Goal: Task Accomplishment & Management: Manage account settings

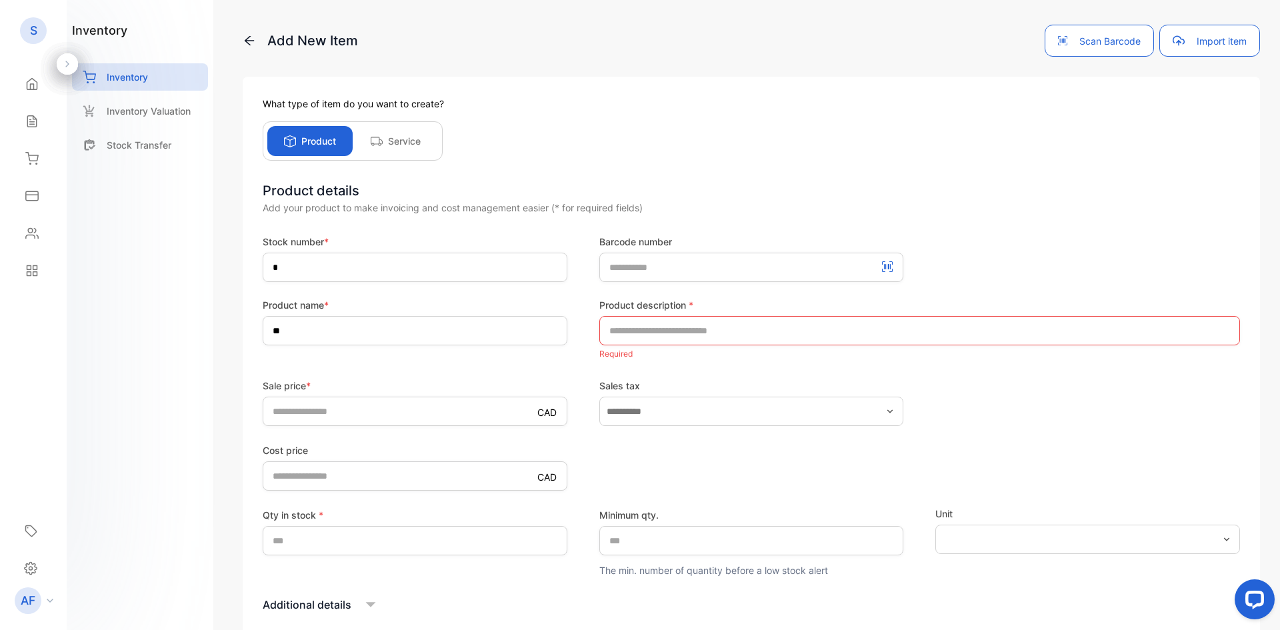
scroll to position [125, 0]
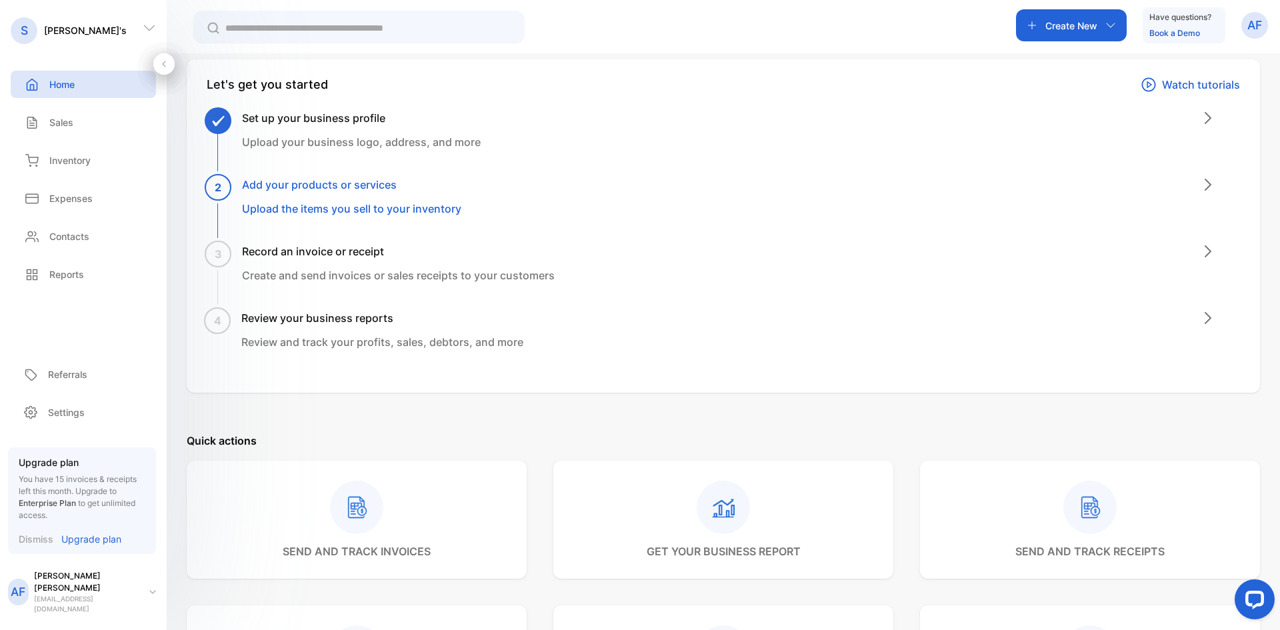
scroll to position [59, 0]
click at [315, 207] on p "Upload the items you sell to your inventory" at bounding box center [351, 208] width 219 height 16
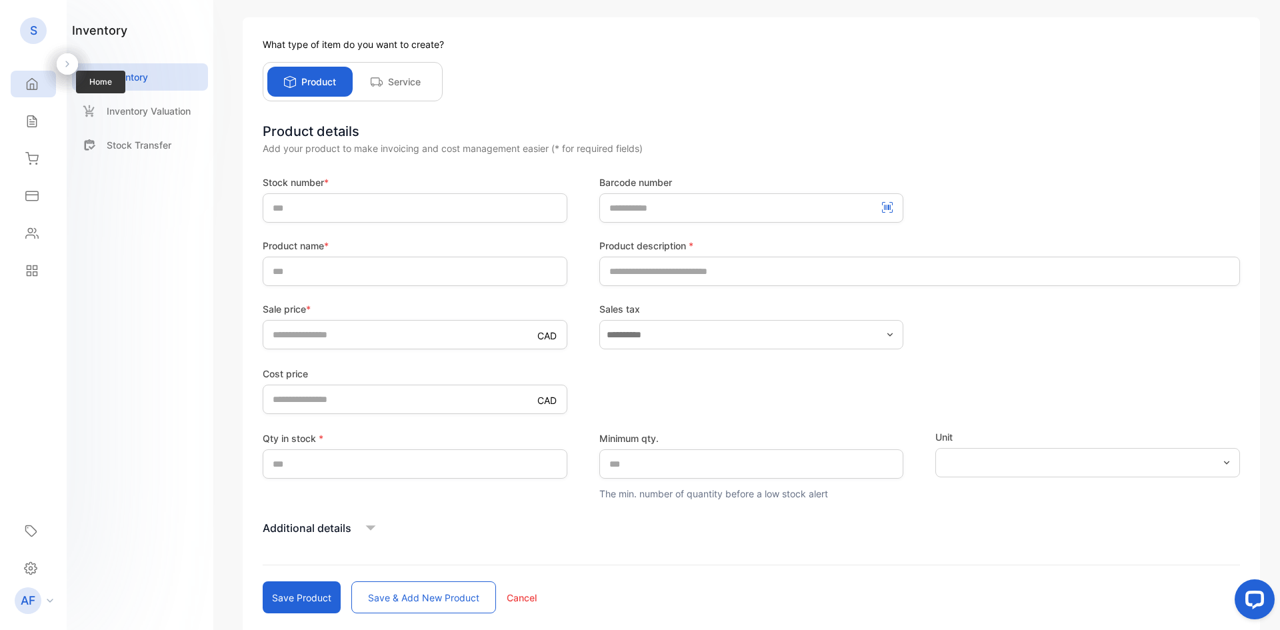
click at [37, 88] on icon at bounding box center [32, 84] width 10 height 11
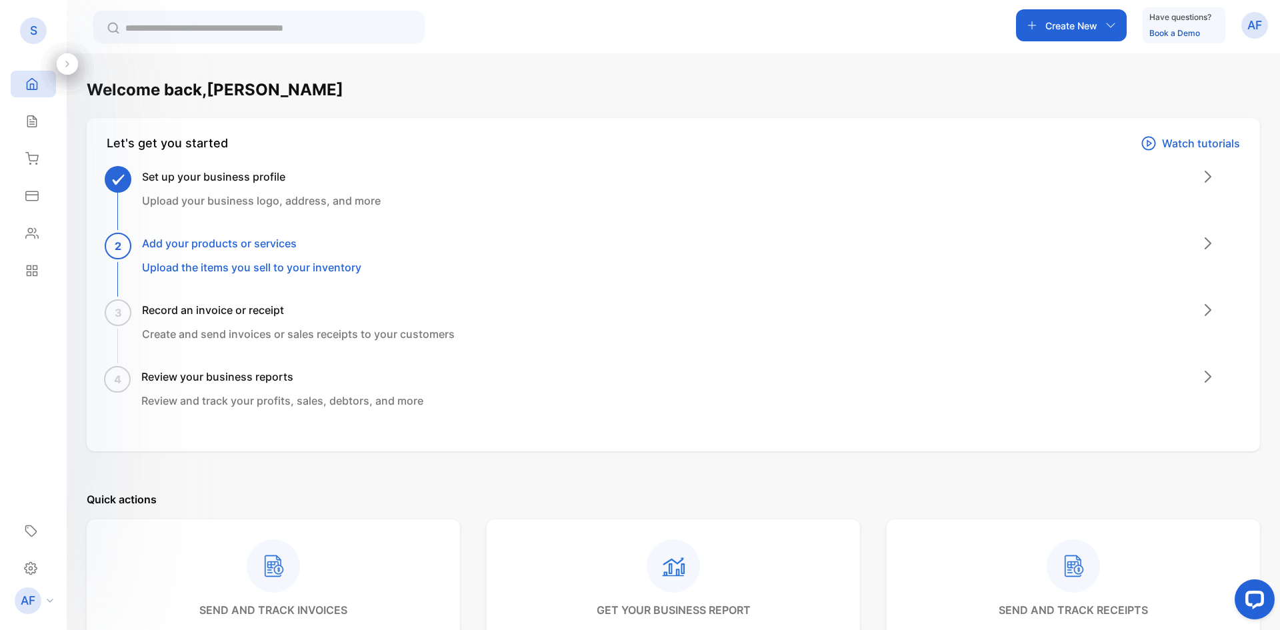
click at [1172, 31] on link "Book a Demo" at bounding box center [1174, 33] width 51 height 10
click at [37, 122] on icon at bounding box center [31, 121] width 13 height 13
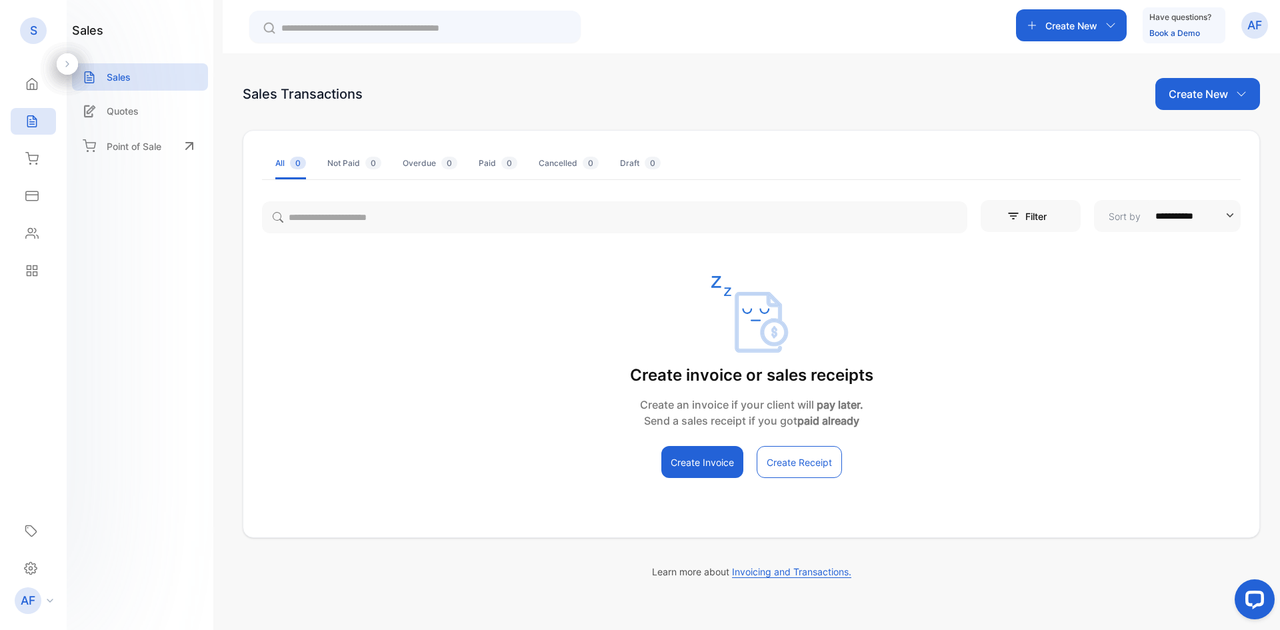
click at [1180, 91] on p "Create New" at bounding box center [1197, 94] width 59 height 16
click at [1092, 23] on p "Create New" at bounding box center [1071, 26] width 52 height 14
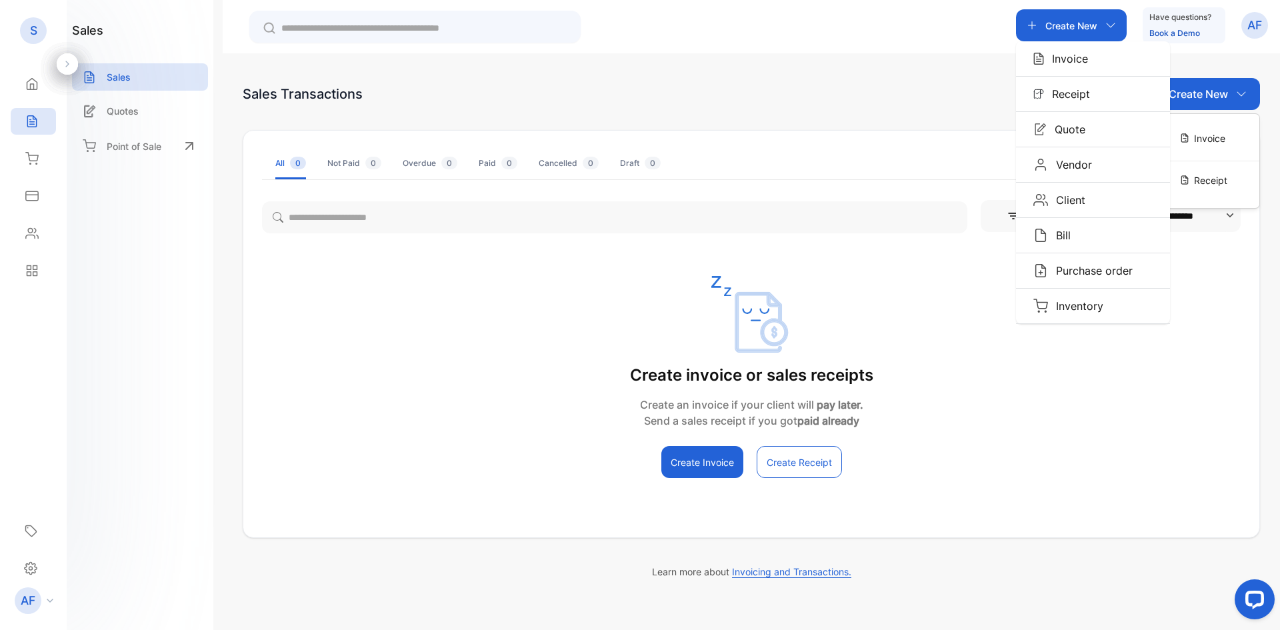
click at [1064, 27] on p "Create New" at bounding box center [1071, 26] width 52 height 14
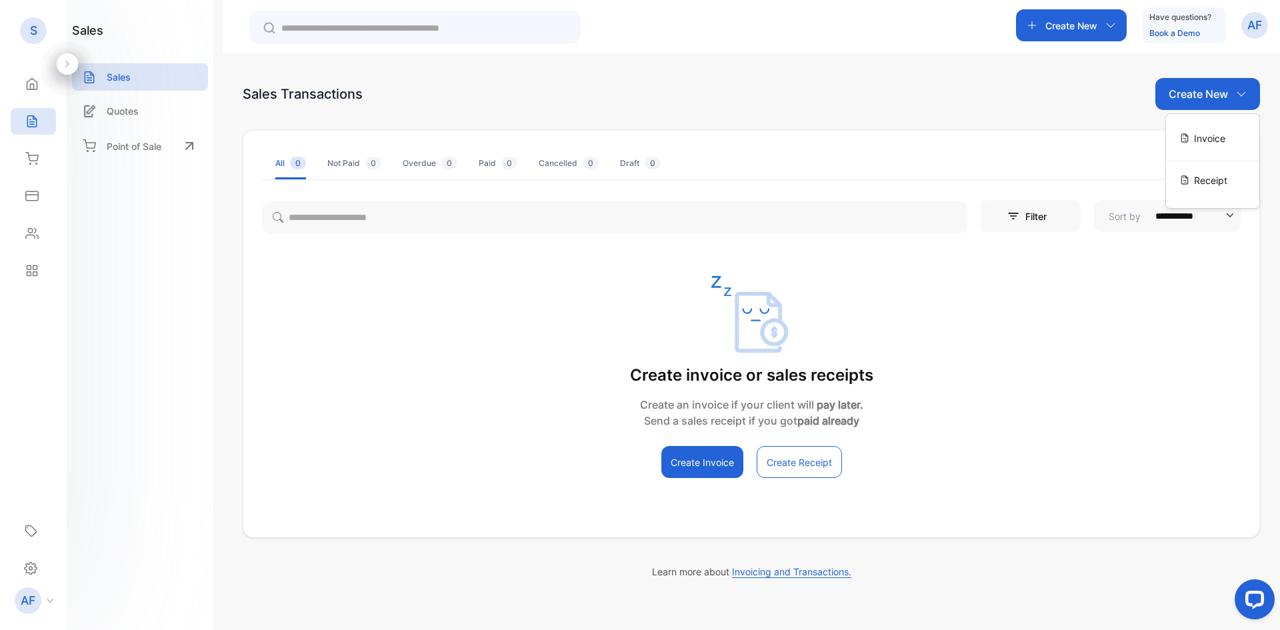
click at [1086, 19] on p "Create New" at bounding box center [1071, 26] width 52 height 14
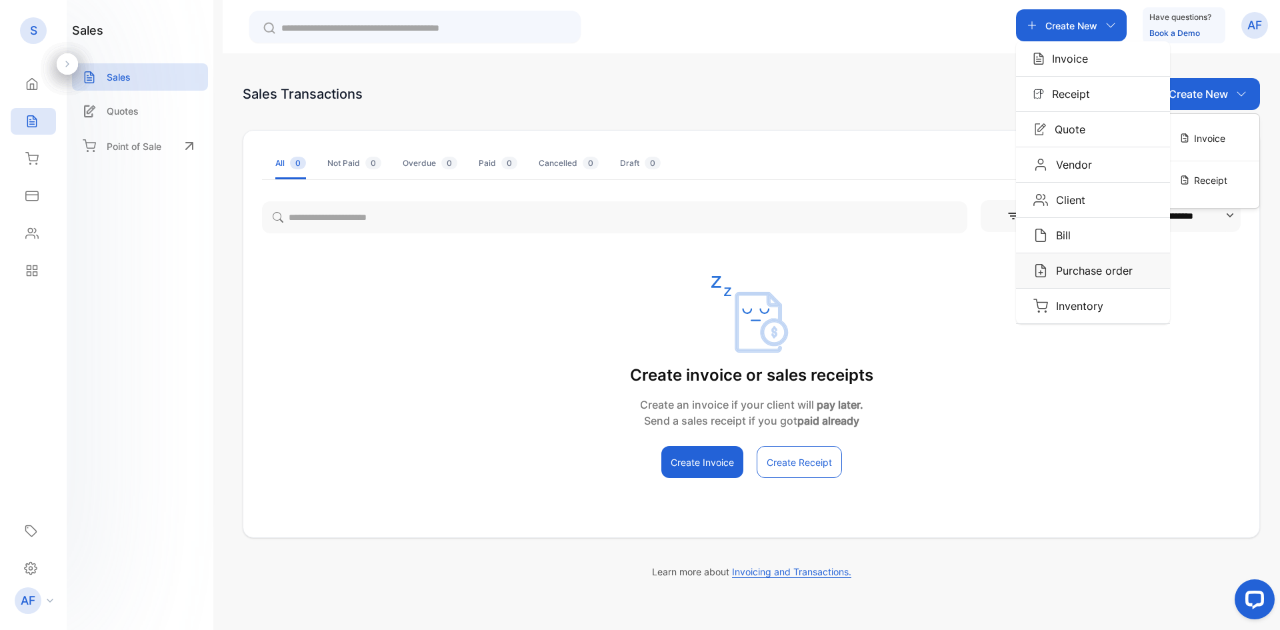
click at [1039, 271] on img "button" at bounding box center [1040, 270] width 15 height 15
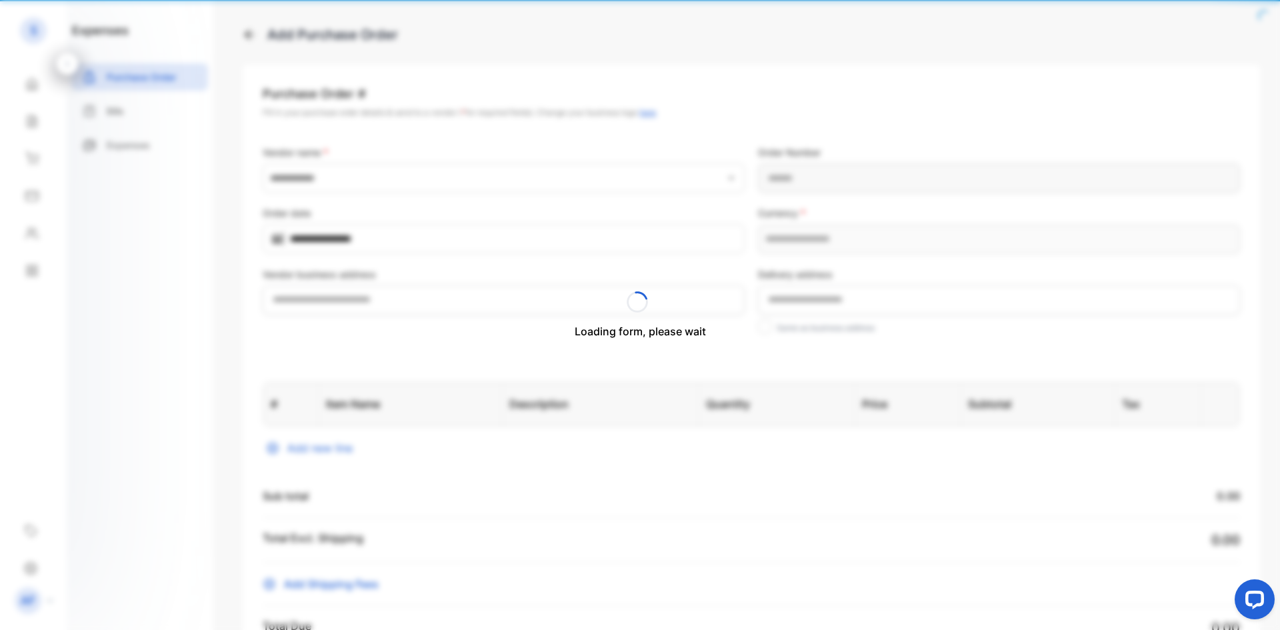
type input "**********"
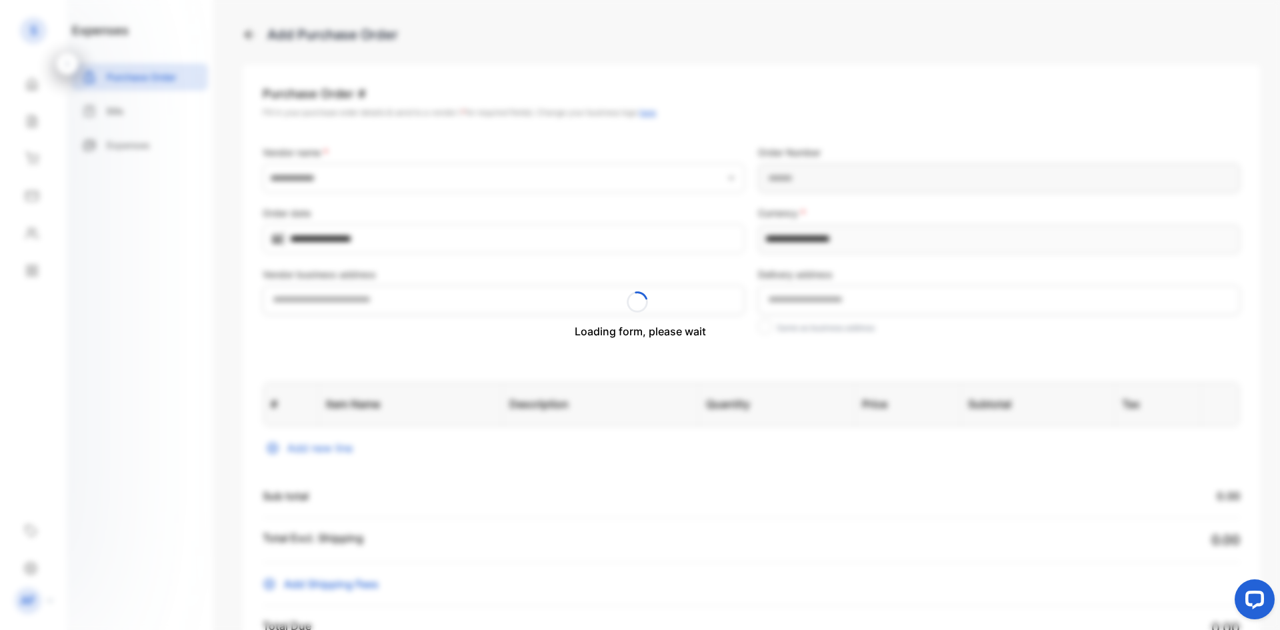
type Number-inputPurchaseOrderNumber "**********"
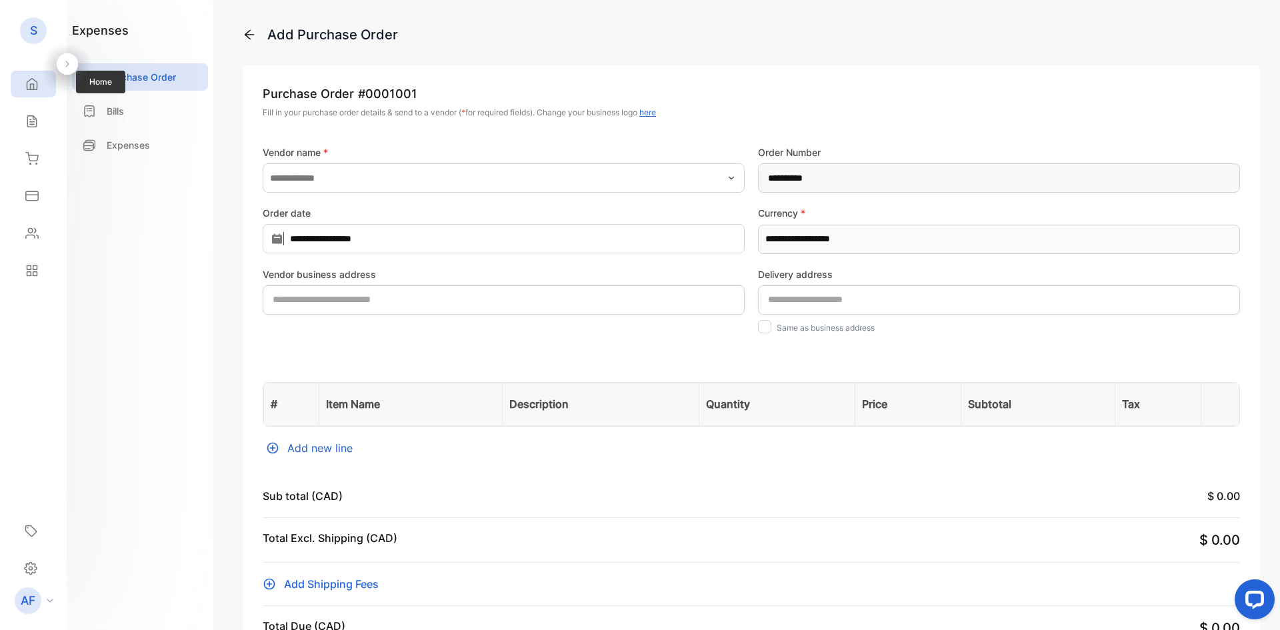
click at [25, 77] on div "Home" at bounding box center [33, 84] width 45 height 27
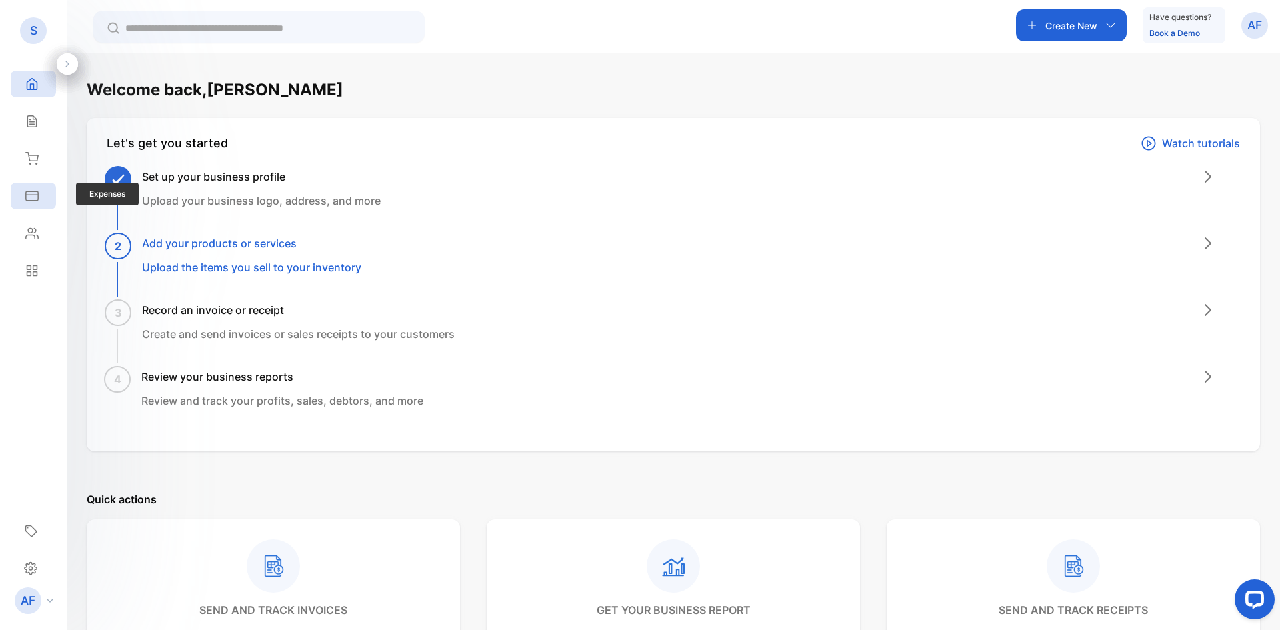
click at [32, 197] on icon at bounding box center [31, 195] width 13 height 13
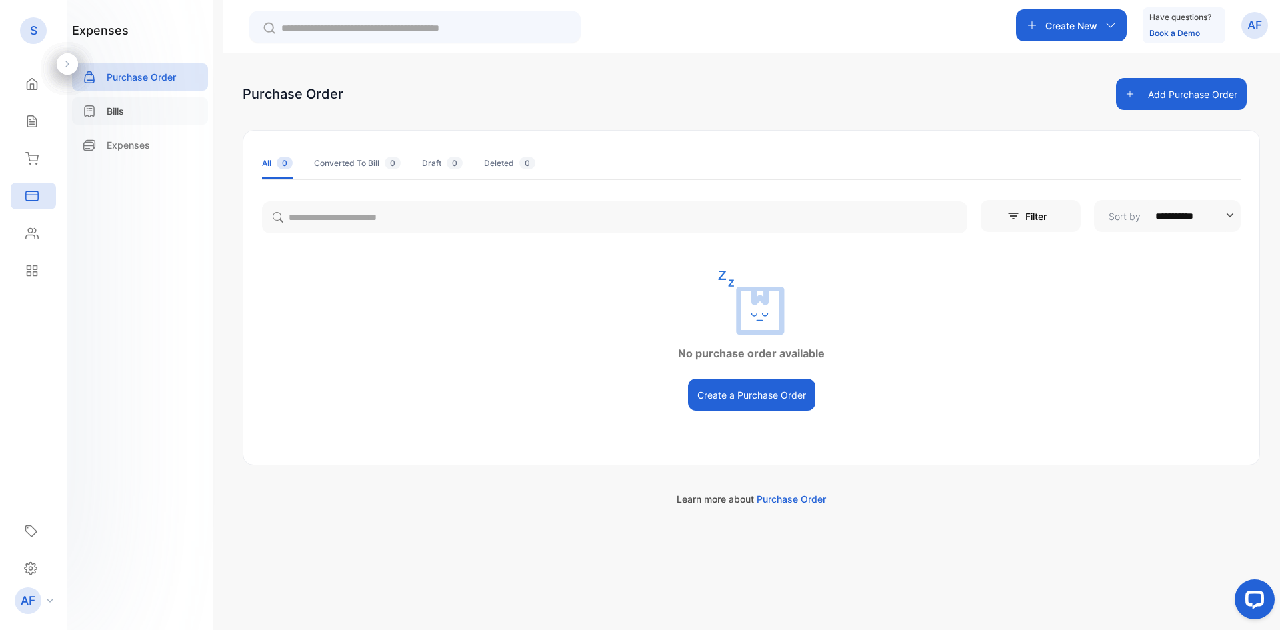
click at [118, 113] on p "Bills" at bounding box center [115, 111] width 17 height 14
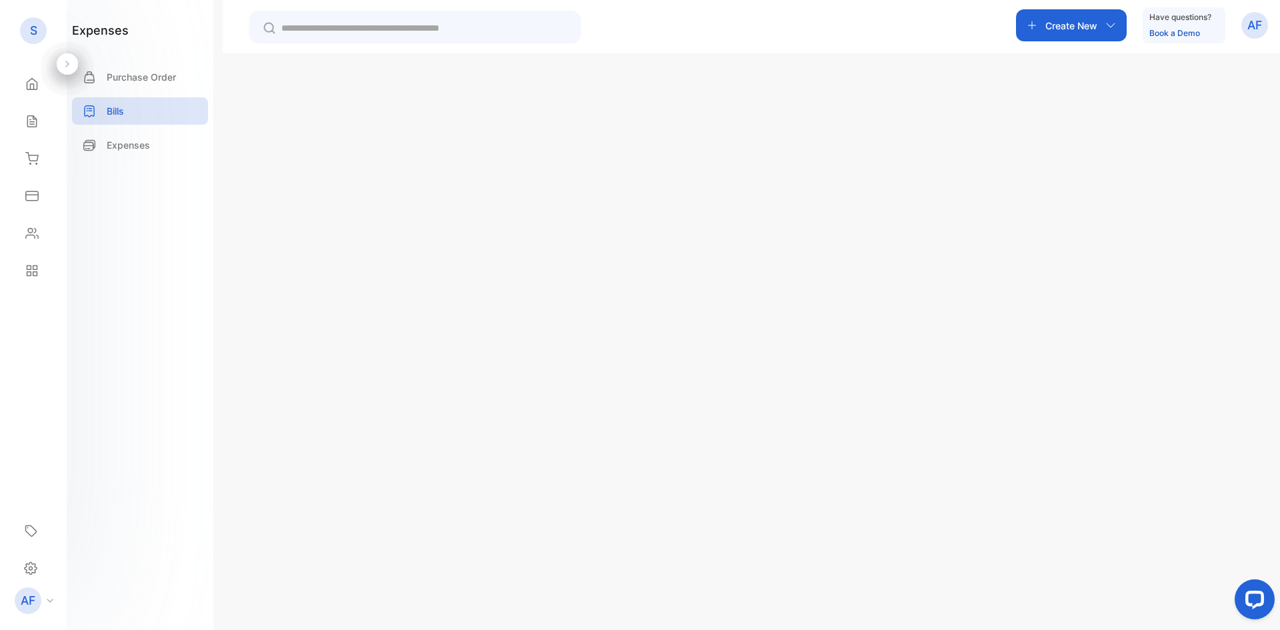
click at [744, 425] on button "Create Bill" at bounding box center [751, 428] width 63 height 32
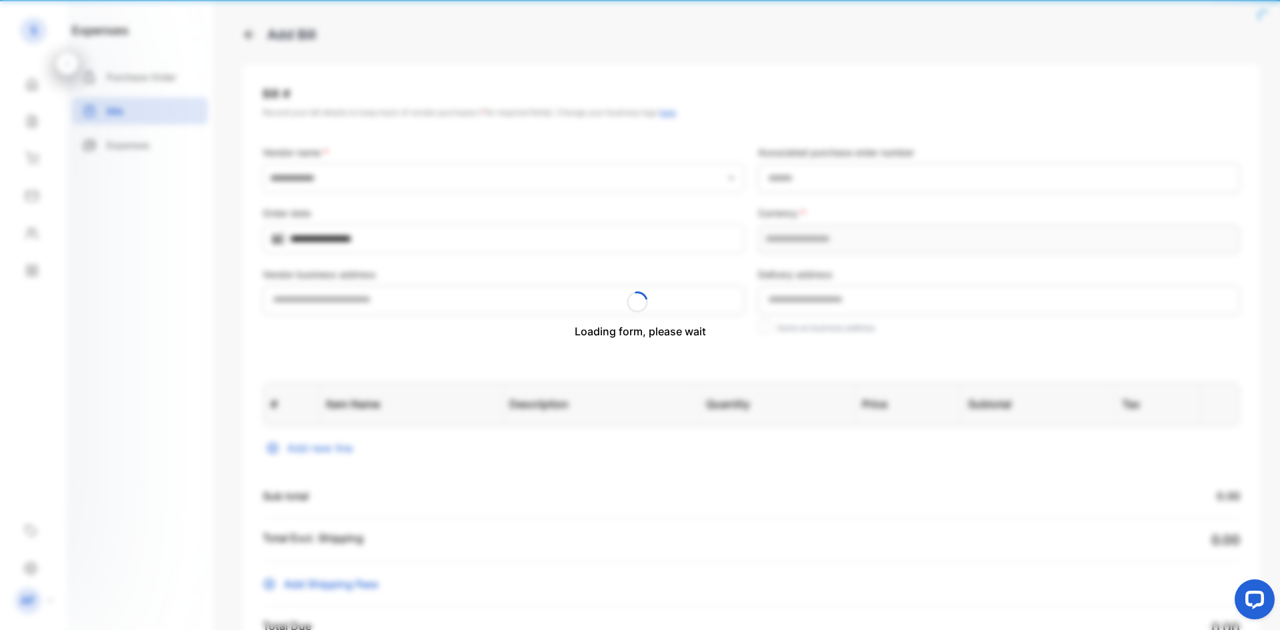
type input "**********"
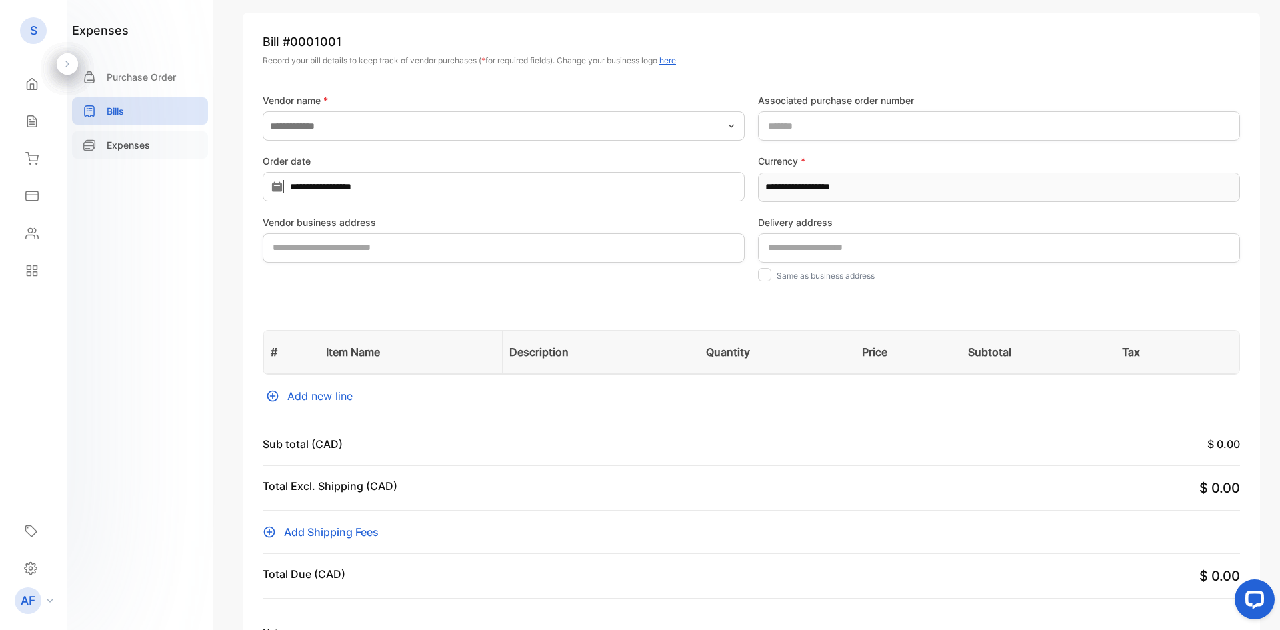
click at [85, 148] on icon at bounding box center [89, 145] width 13 height 13
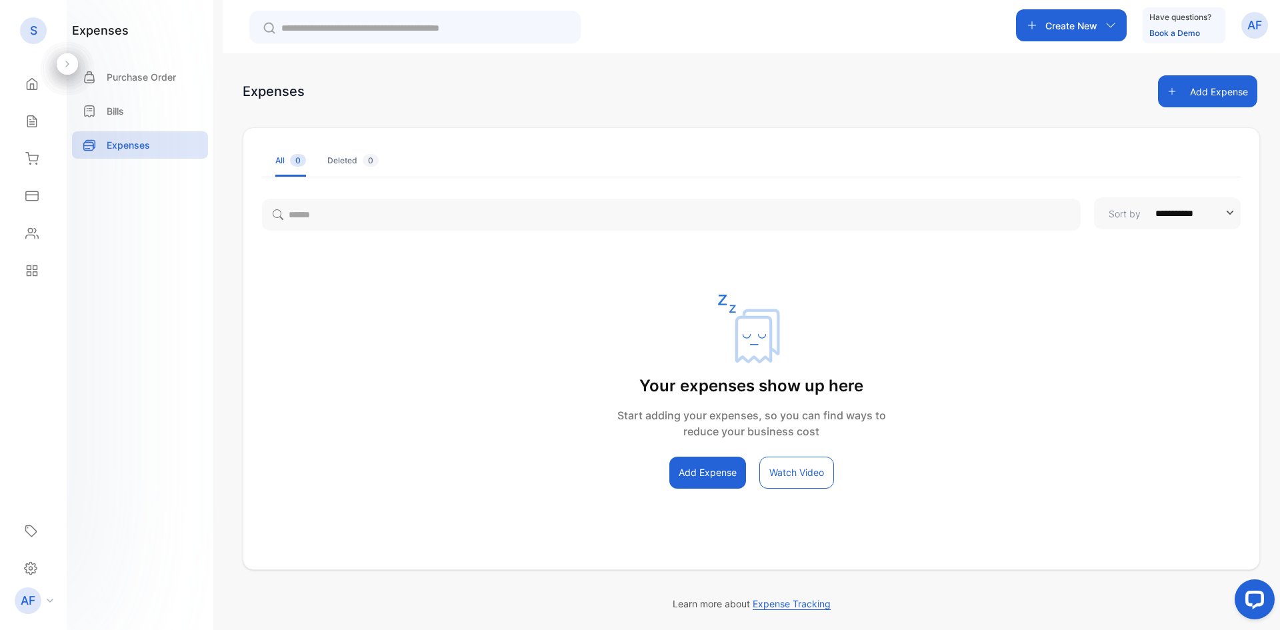
click at [696, 241] on div "**********" at bounding box center [751, 340] width 1016 height 295
click at [159, 82] on p "Purchase Order" at bounding box center [141, 77] width 69 height 14
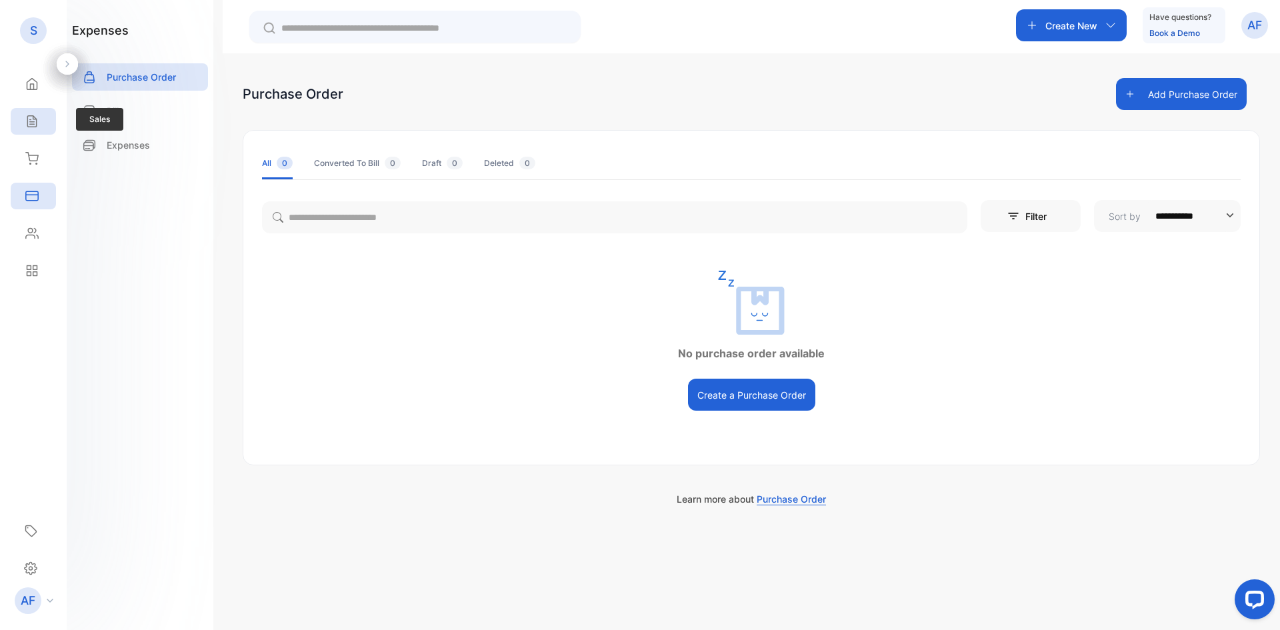
click at [39, 120] on div "Sales" at bounding box center [33, 121] width 45 height 27
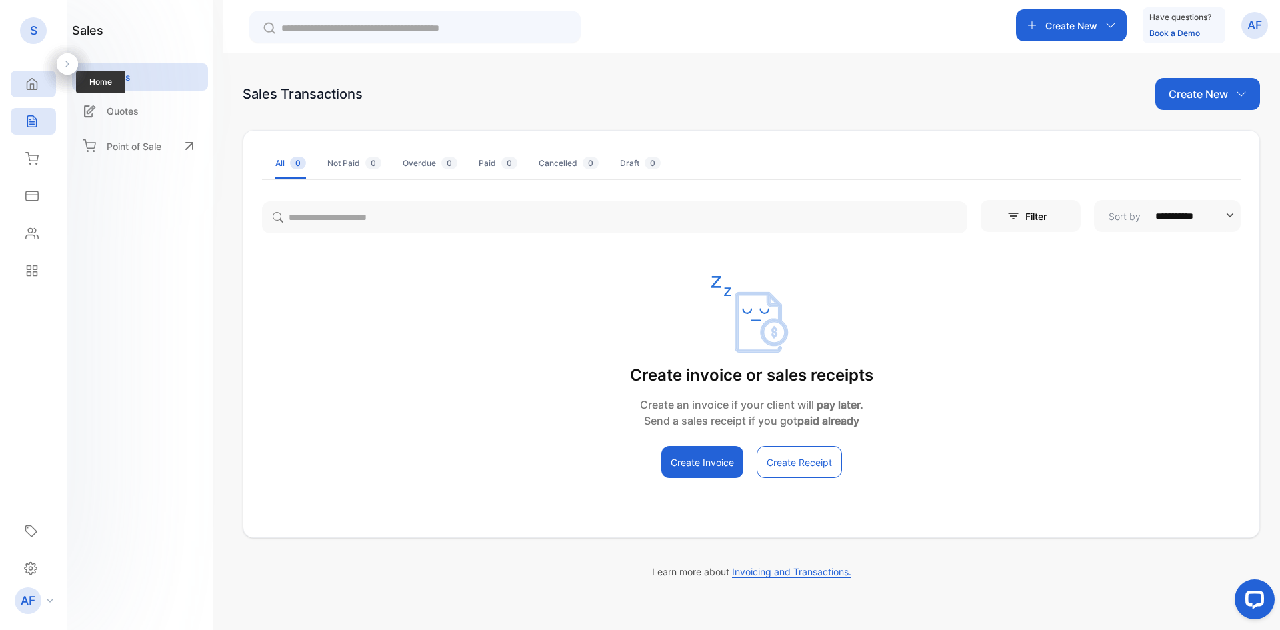
click at [33, 84] on icon at bounding box center [32, 84] width 10 height 11
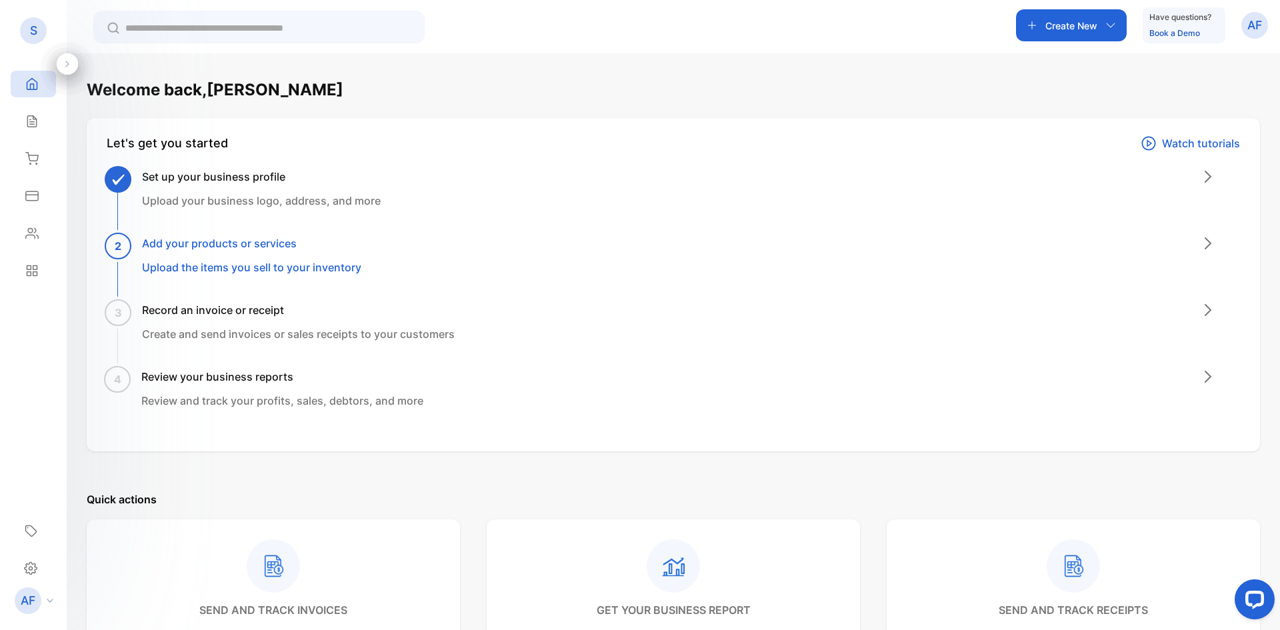
click at [1142, 145] on icon at bounding box center [1148, 143] width 16 height 16
click at [25, 231] on icon at bounding box center [31, 233] width 13 height 13
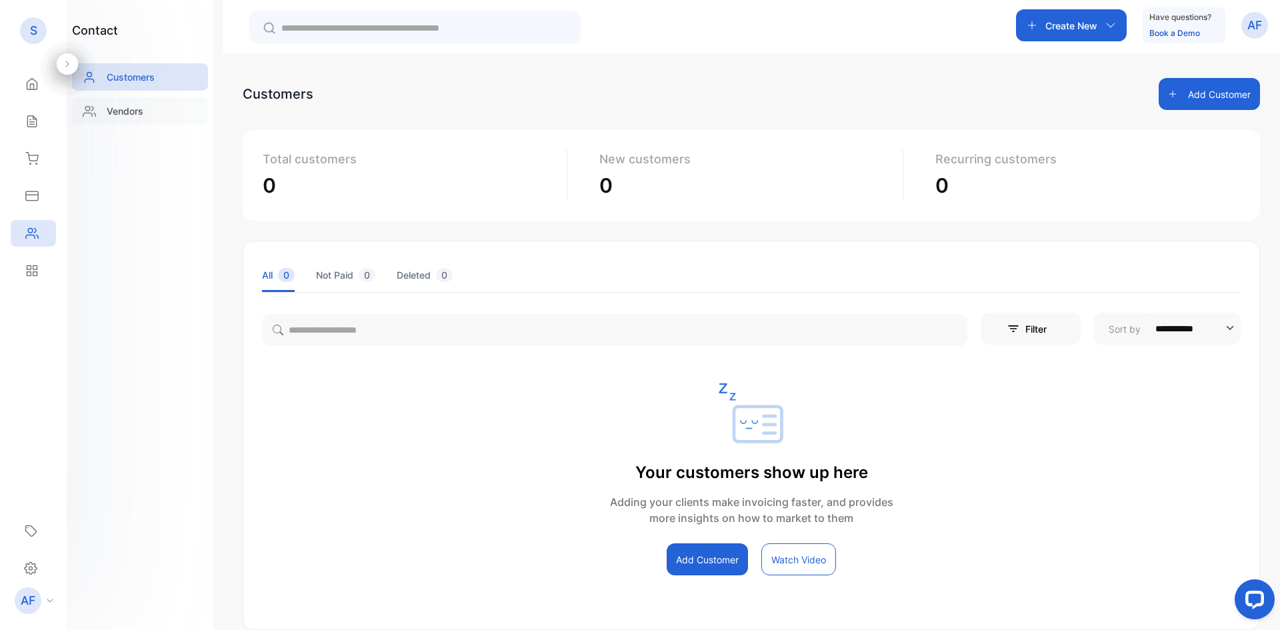
click at [133, 111] on p "Vendors" at bounding box center [125, 111] width 37 height 14
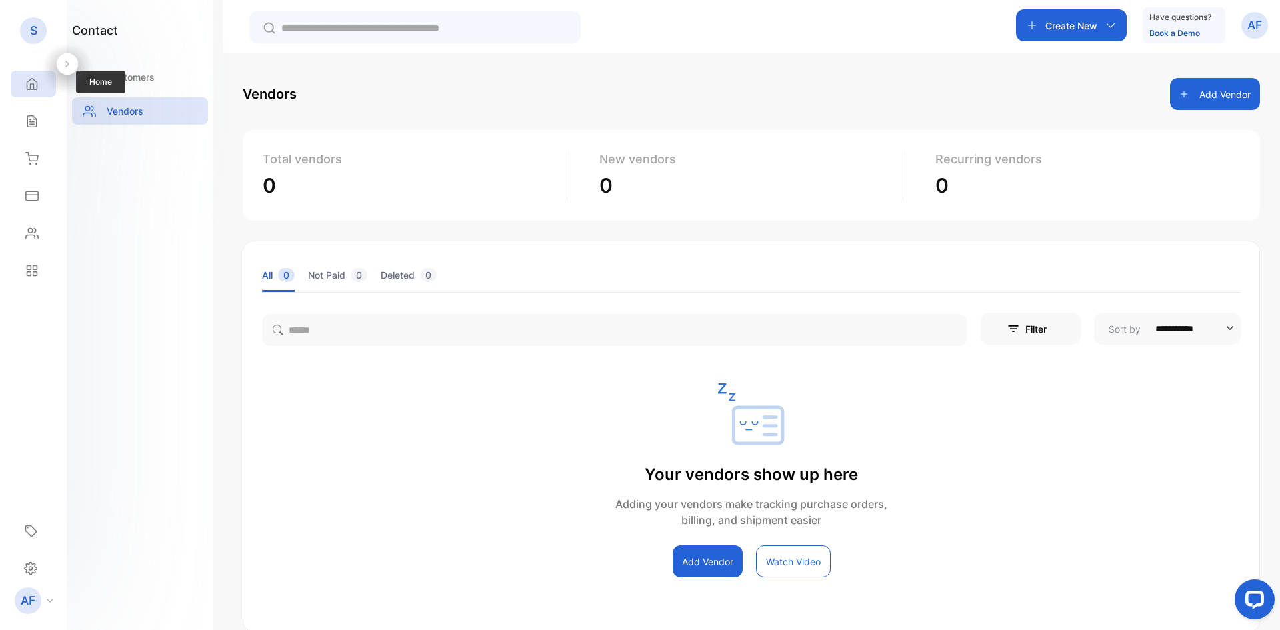
click at [29, 83] on icon at bounding box center [31, 83] width 13 height 13
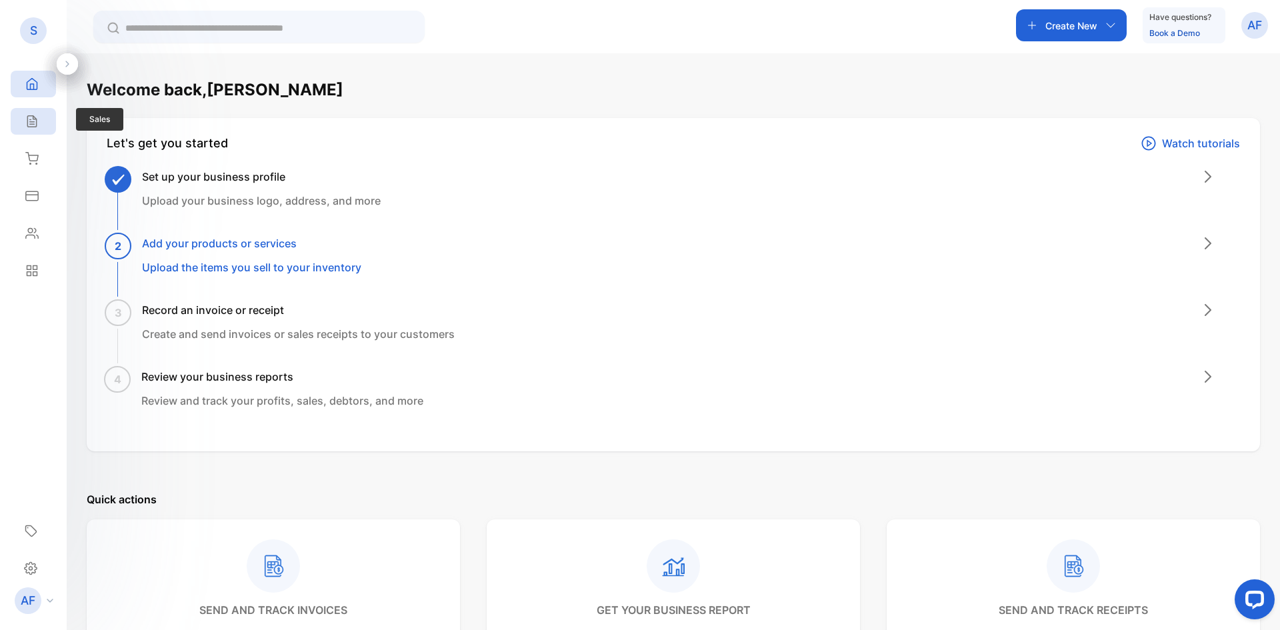
click at [49, 129] on div "Sales" at bounding box center [33, 121] width 45 height 27
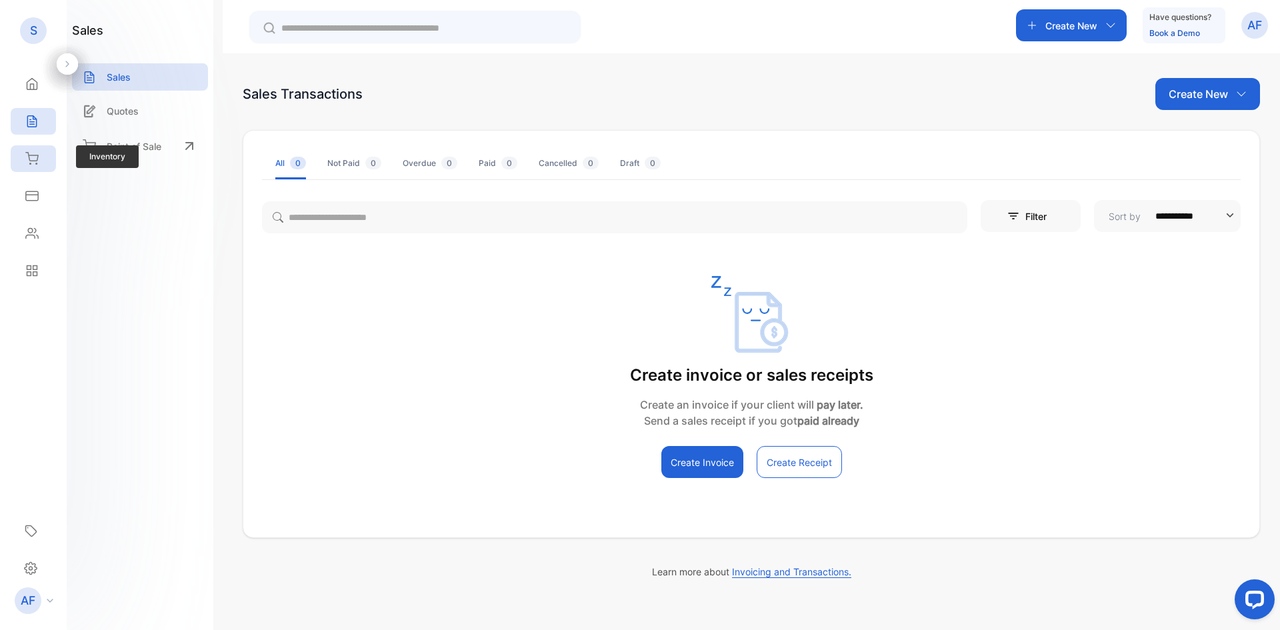
click at [39, 153] on div "Inventory" at bounding box center [33, 158] width 45 height 27
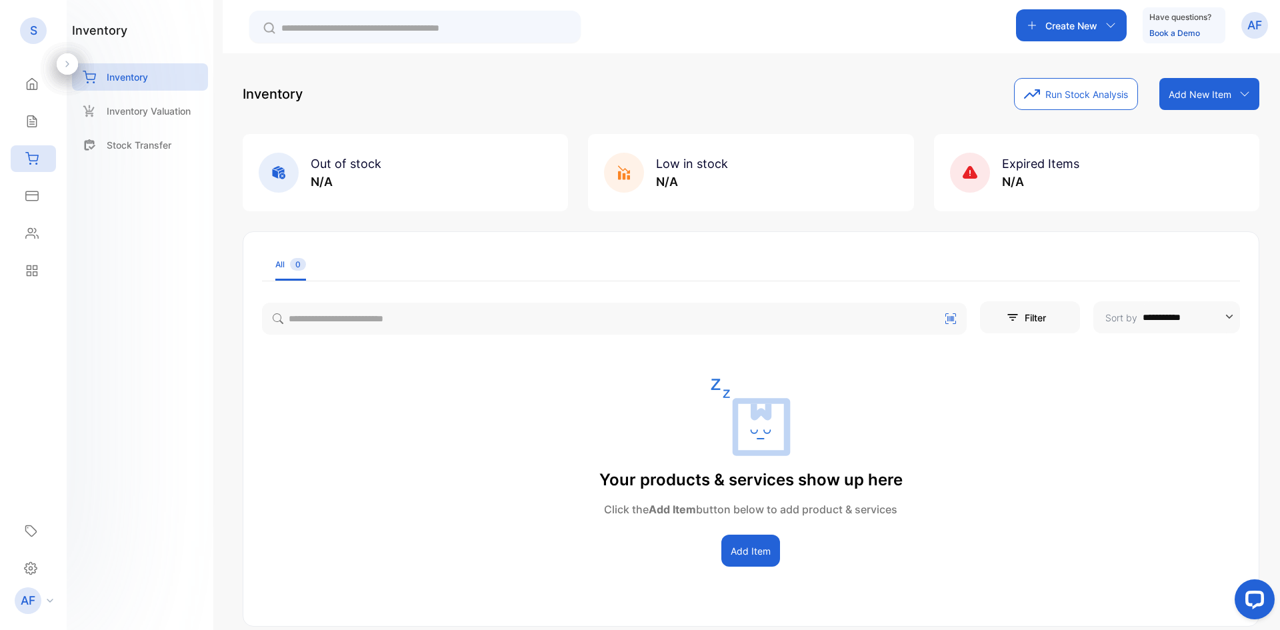
click at [1256, 31] on p "AF" at bounding box center [1254, 25] width 15 height 17
click at [1218, 67] on span "View profile" at bounding box center [1206, 67] width 57 height 14
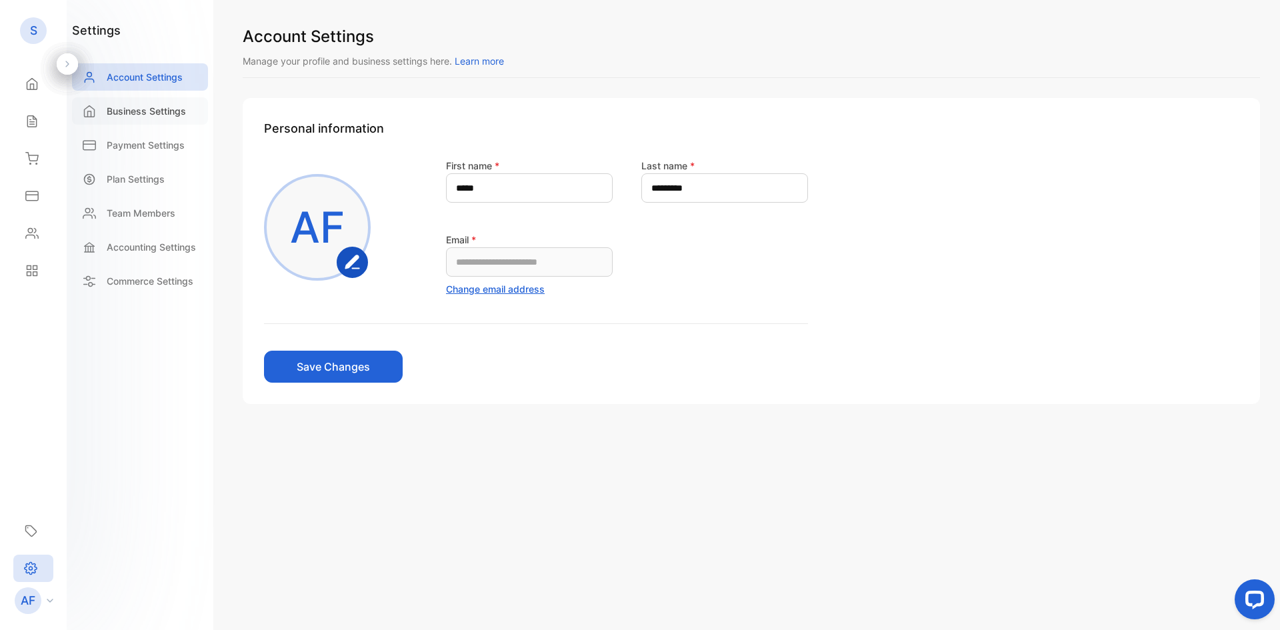
click at [181, 114] on p "Business Settings" at bounding box center [146, 111] width 79 height 14
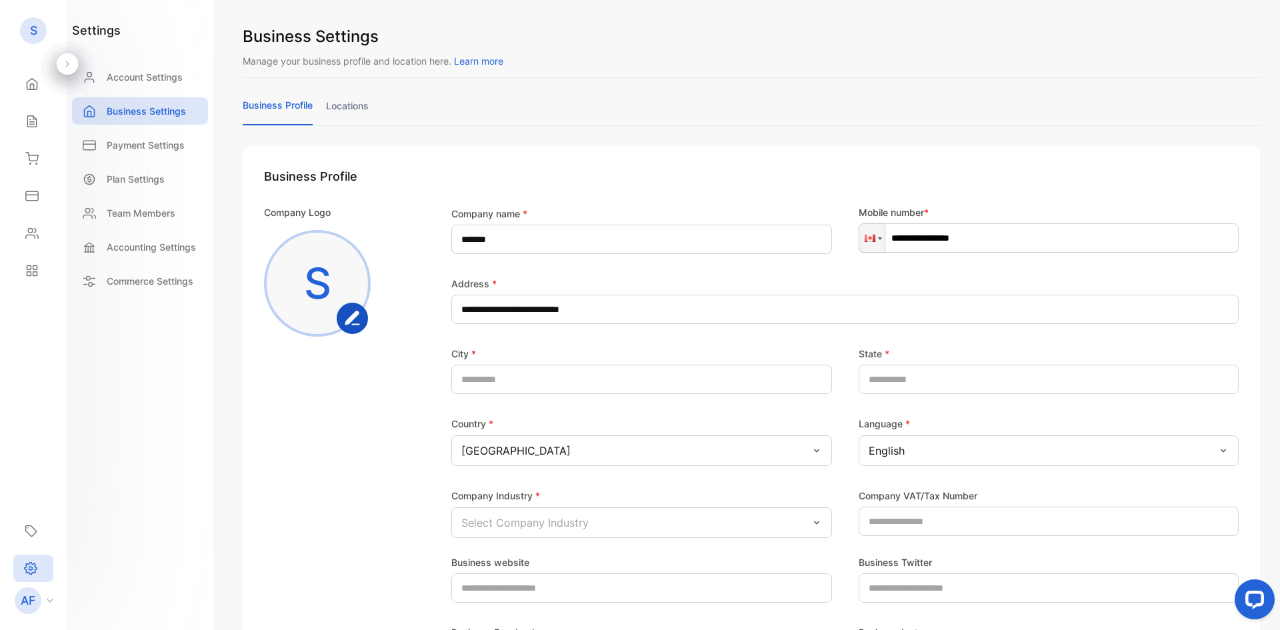
click at [600, 522] on div "Select Company Industry" at bounding box center [641, 522] width 381 height 31
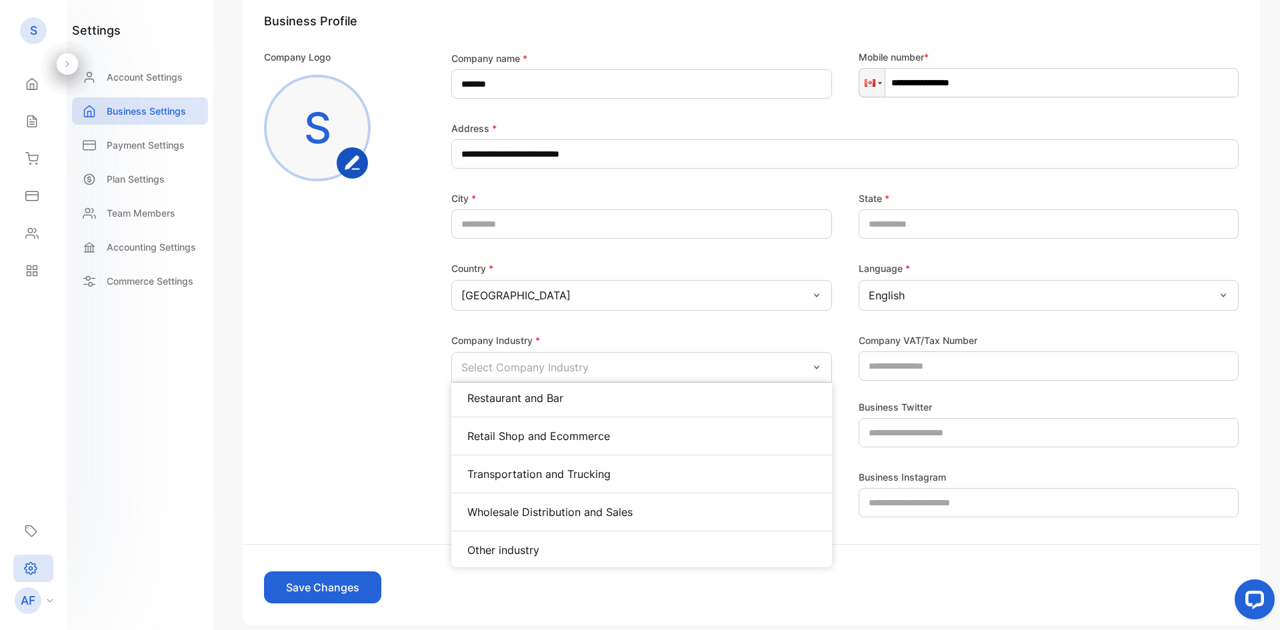
scroll to position [655, 0]
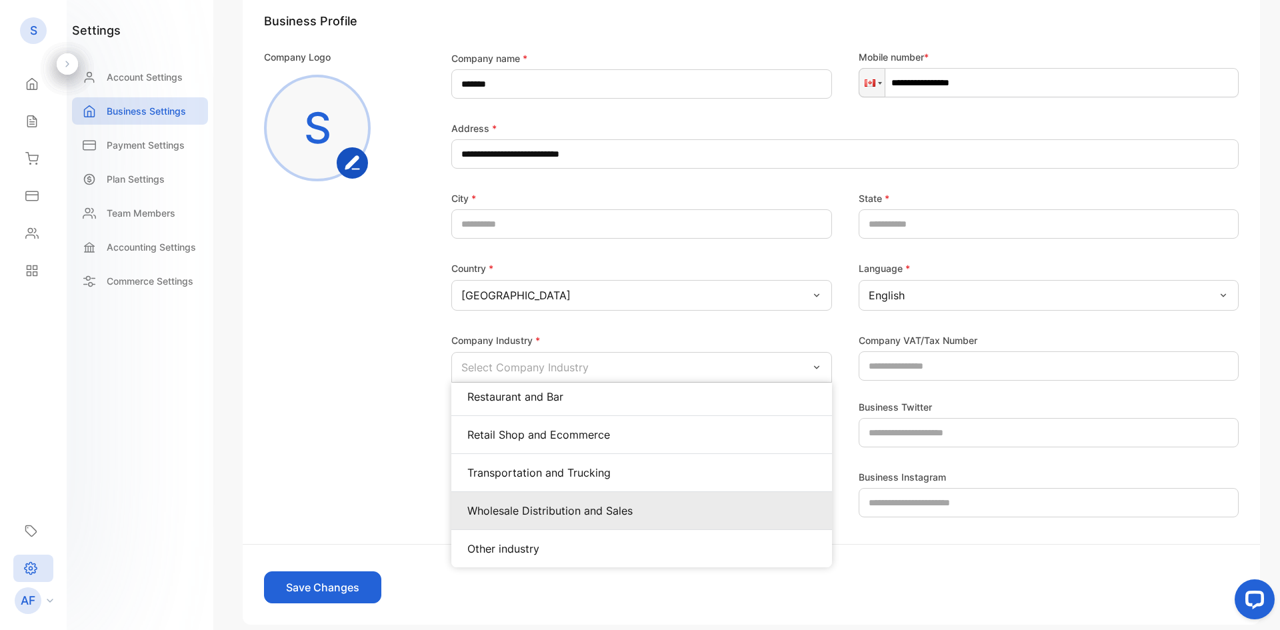
click at [612, 515] on p "Wholesale Distribution and Sales" at bounding box center [641, 511] width 349 height 16
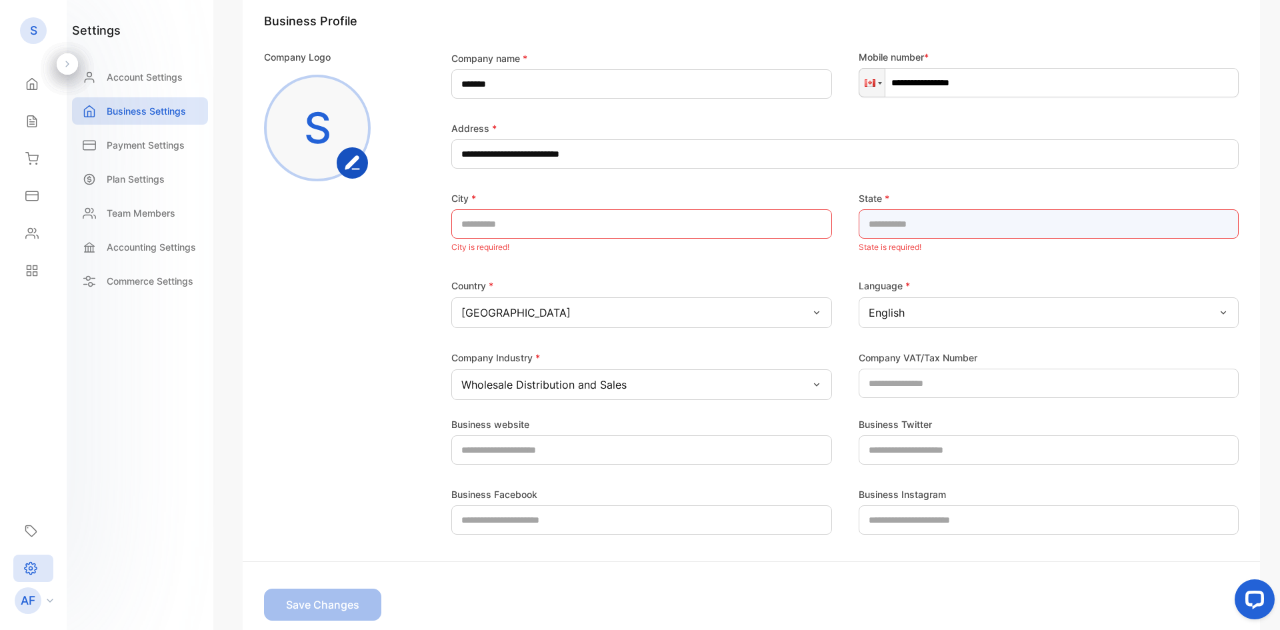
click at [902, 229] on input "text" at bounding box center [1048, 223] width 381 height 29
click at [603, 225] on input "text" at bounding box center [641, 223] width 381 height 29
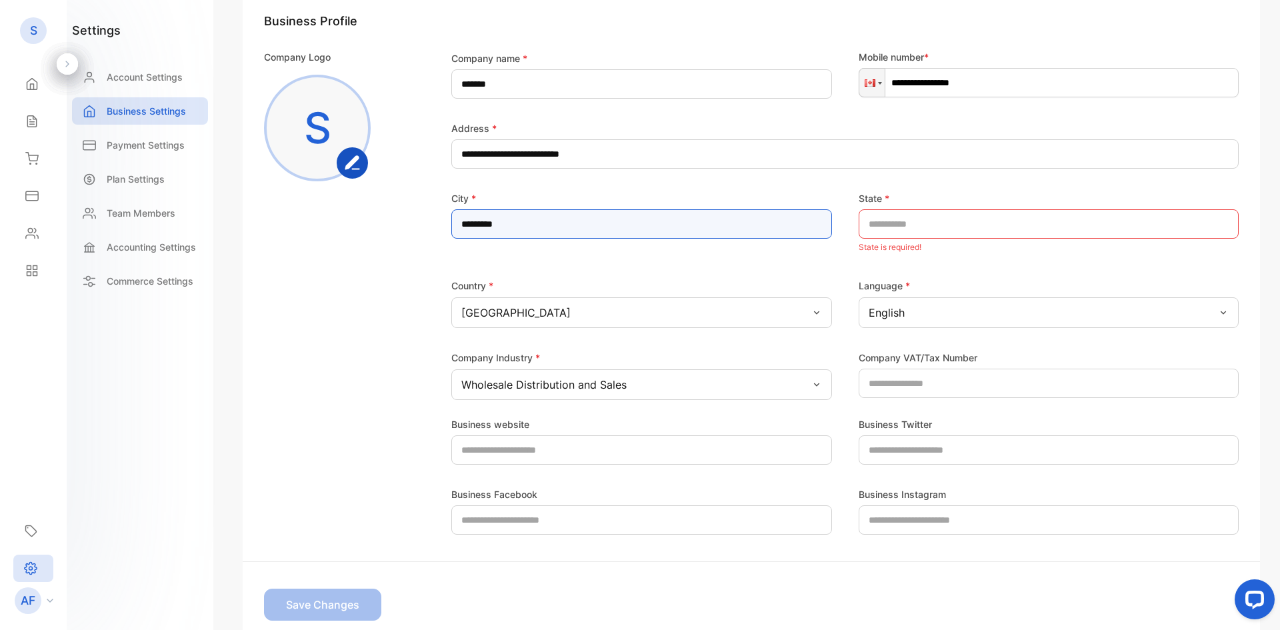
type input "*********"
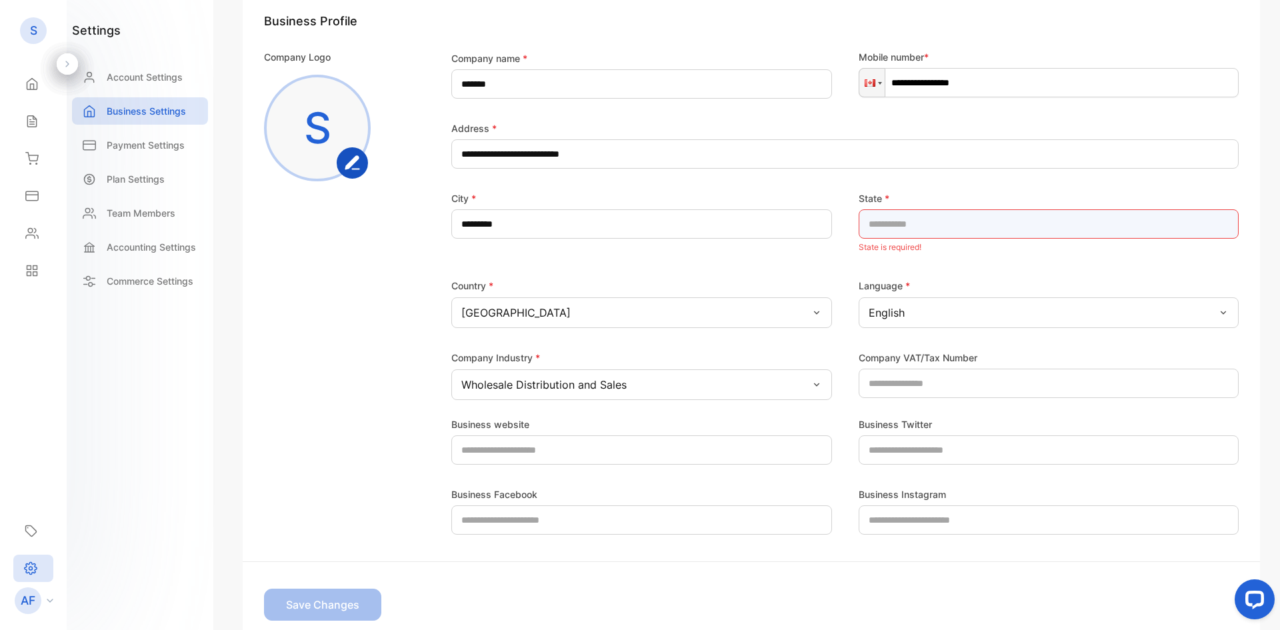
click at [953, 232] on input "text" at bounding box center [1048, 223] width 381 height 29
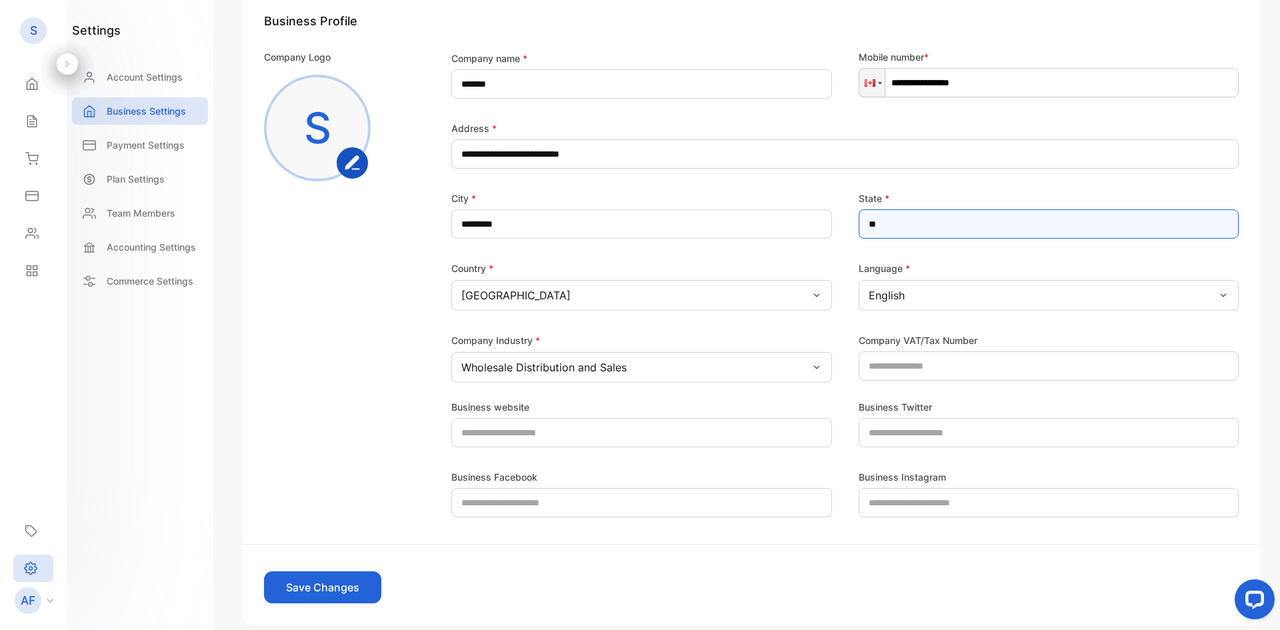
type input "**"
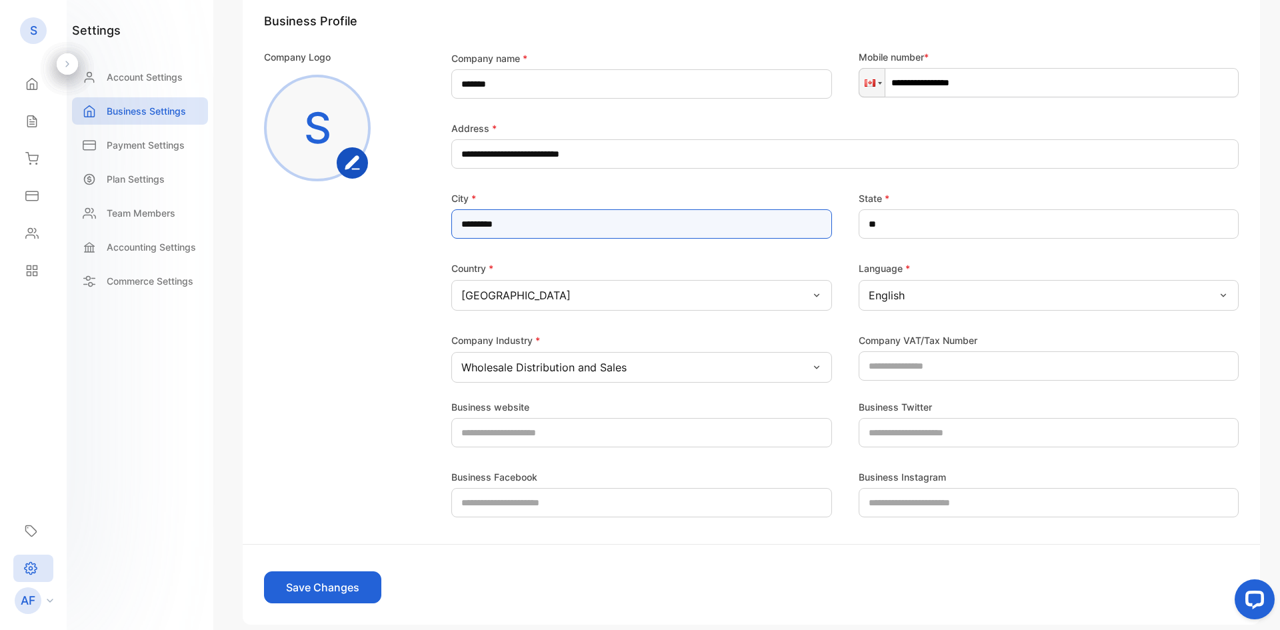
click at [467, 225] on input "*********" at bounding box center [641, 223] width 381 height 29
type input "*********"
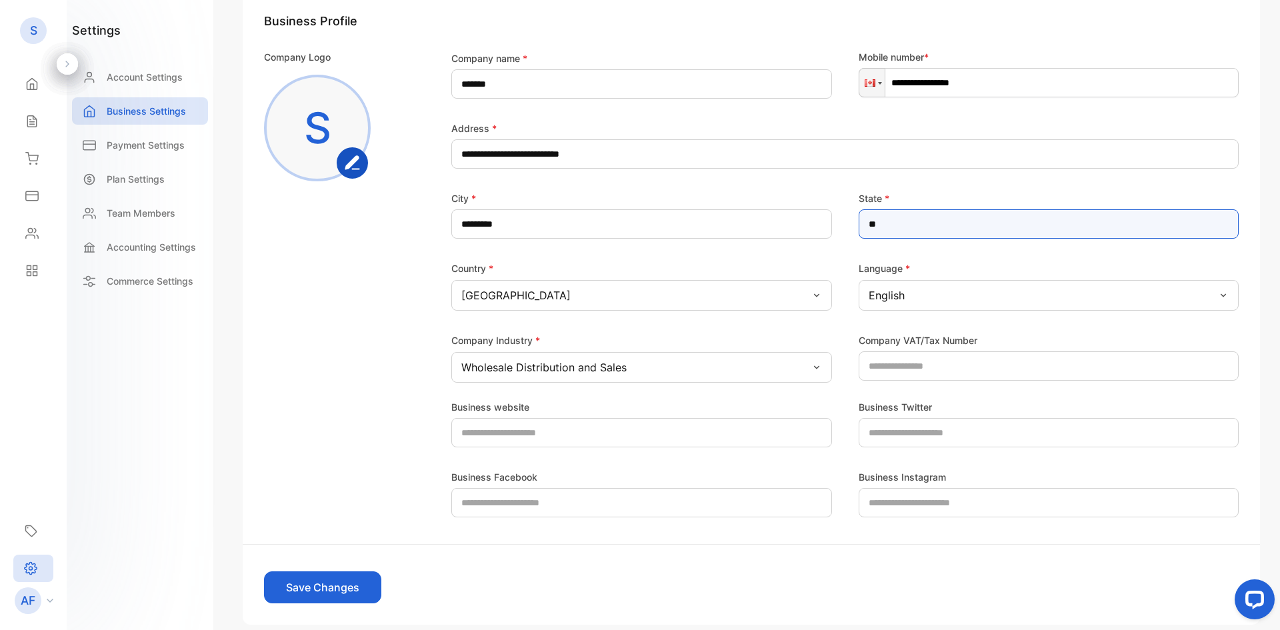
click at [888, 231] on input "**" at bounding box center [1048, 223] width 381 height 29
type input "*"
type input "**"
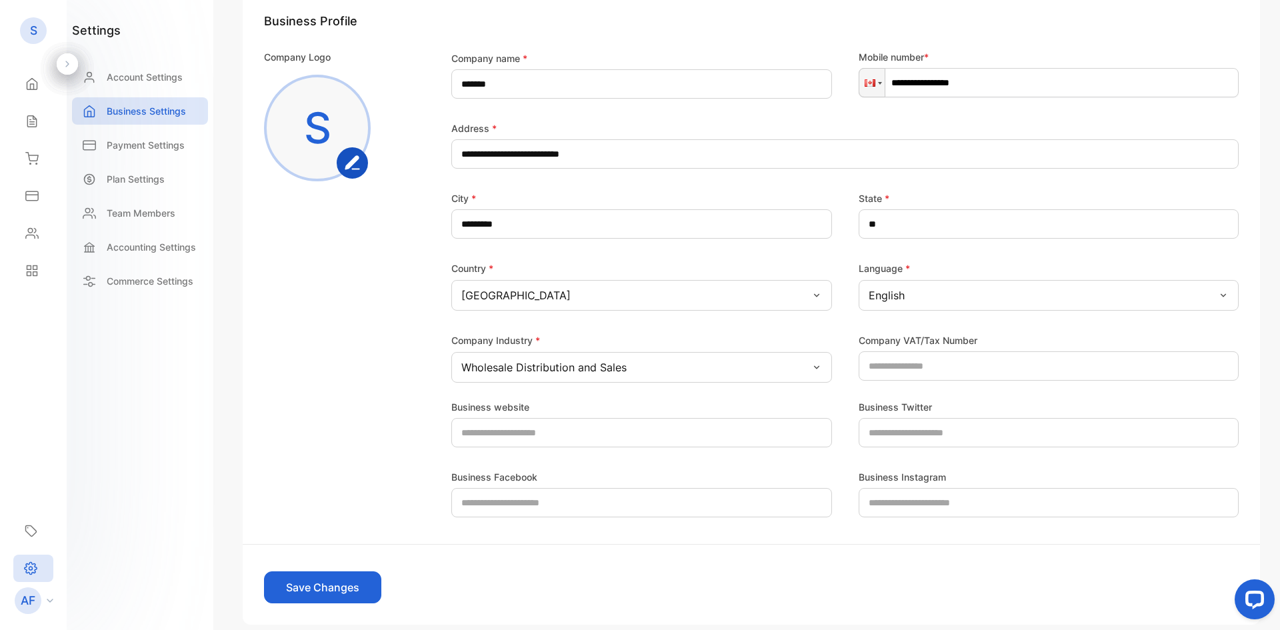
click at [336, 585] on button "Save Changes" at bounding box center [322, 587] width 117 height 32
click at [38, 87] on icon at bounding box center [31, 83] width 13 height 13
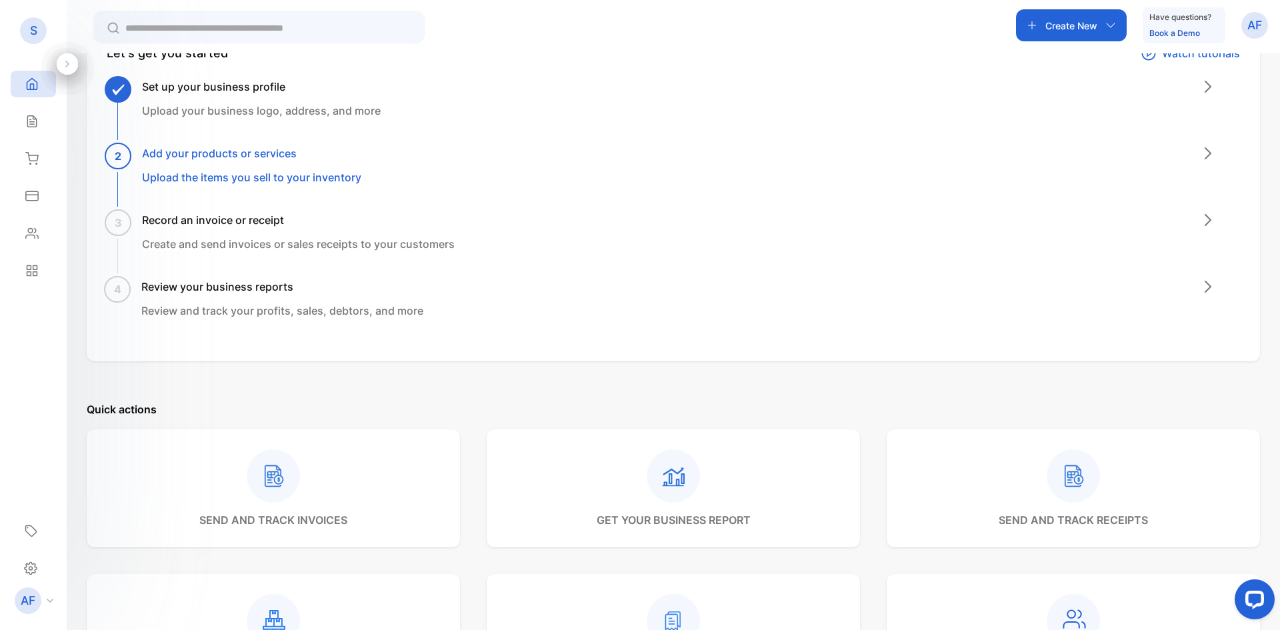
scroll to position [91, 0]
click at [223, 155] on h3 "Add your products or services" at bounding box center [251, 153] width 219 height 16
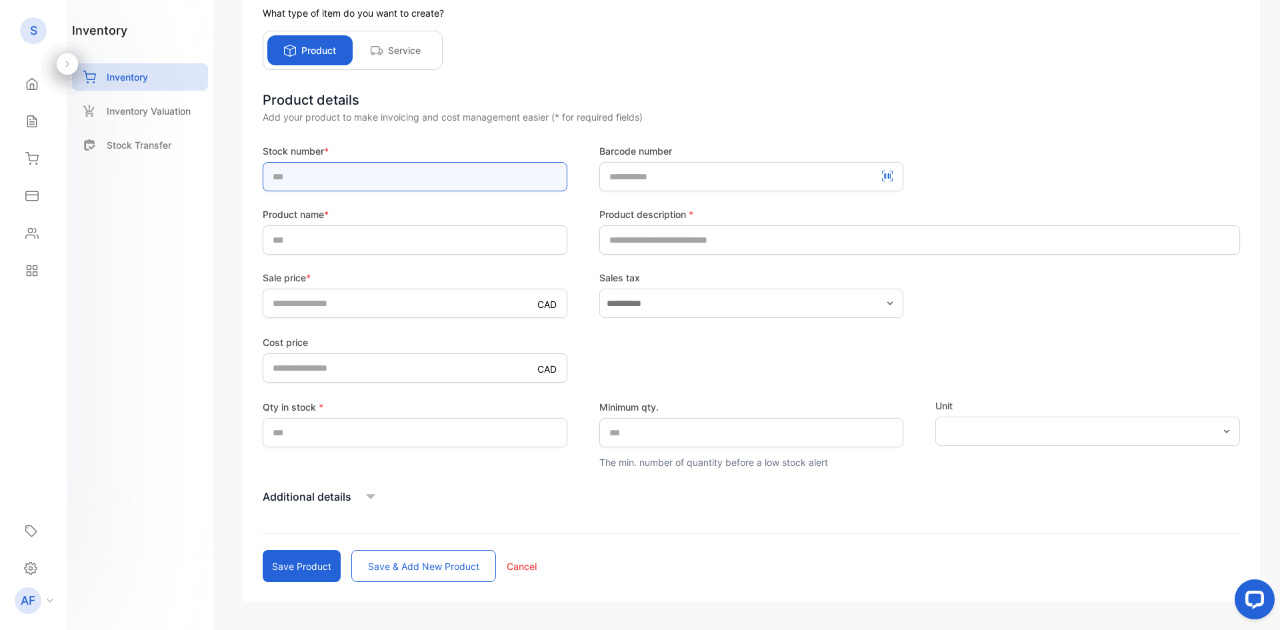
click at [353, 183] on input "text" at bounding box center [415, 176] width 305 height 29
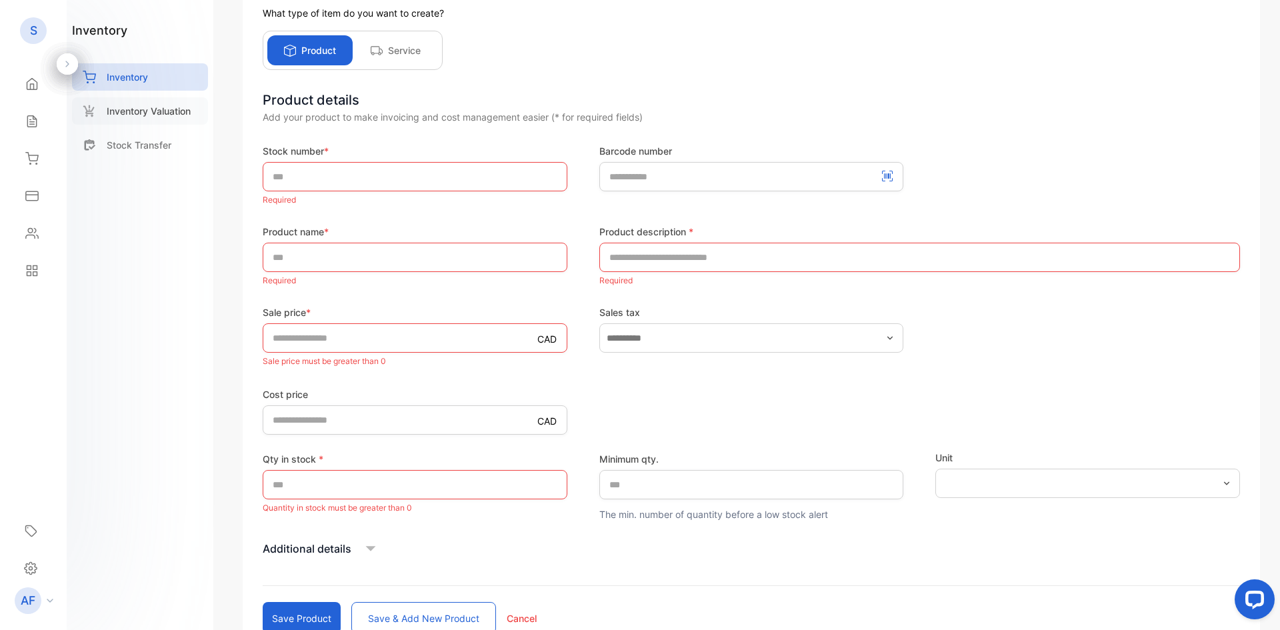
click at [148, 109] on p "Inventory Valuation" at bounding box center [149, 111] width 84 height 14
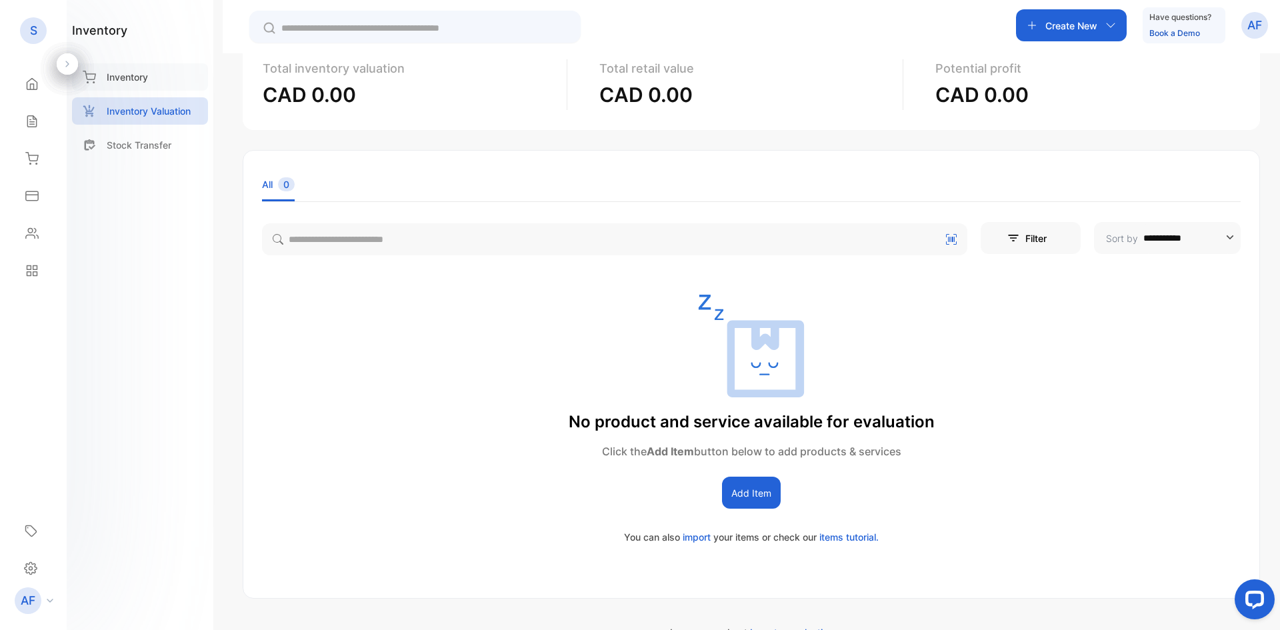
click at [138, 77] on p "Inventory" at bounding box center [127, 77] width 41 height 14
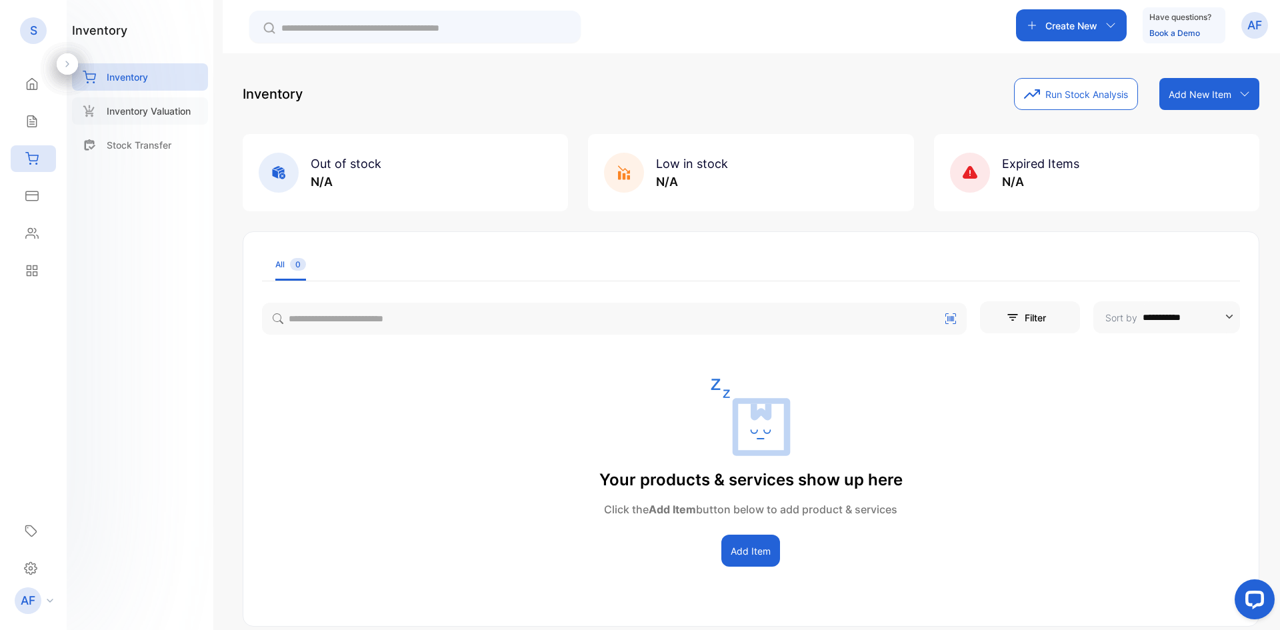
click at [141, 115] on p "Inventory Valuation" at bounding box center [149, 111] width 84 height 14
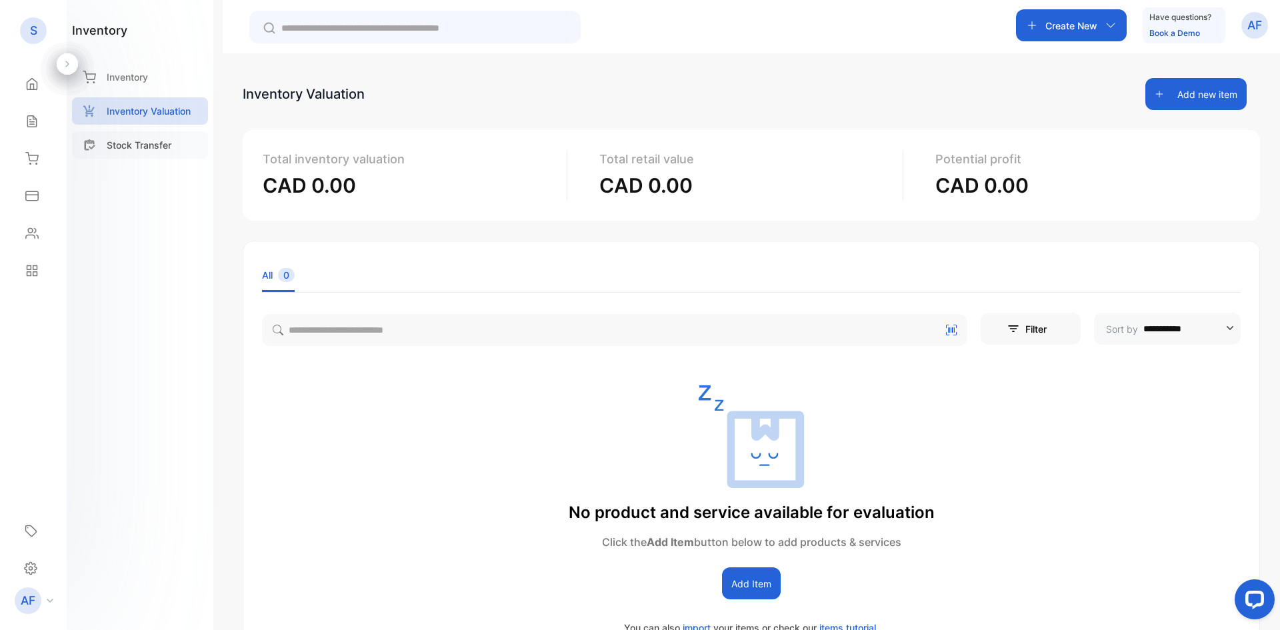
click at [150, 151] on p "Stock Transfer" at bounding box center [139, 145] width 65 height 14
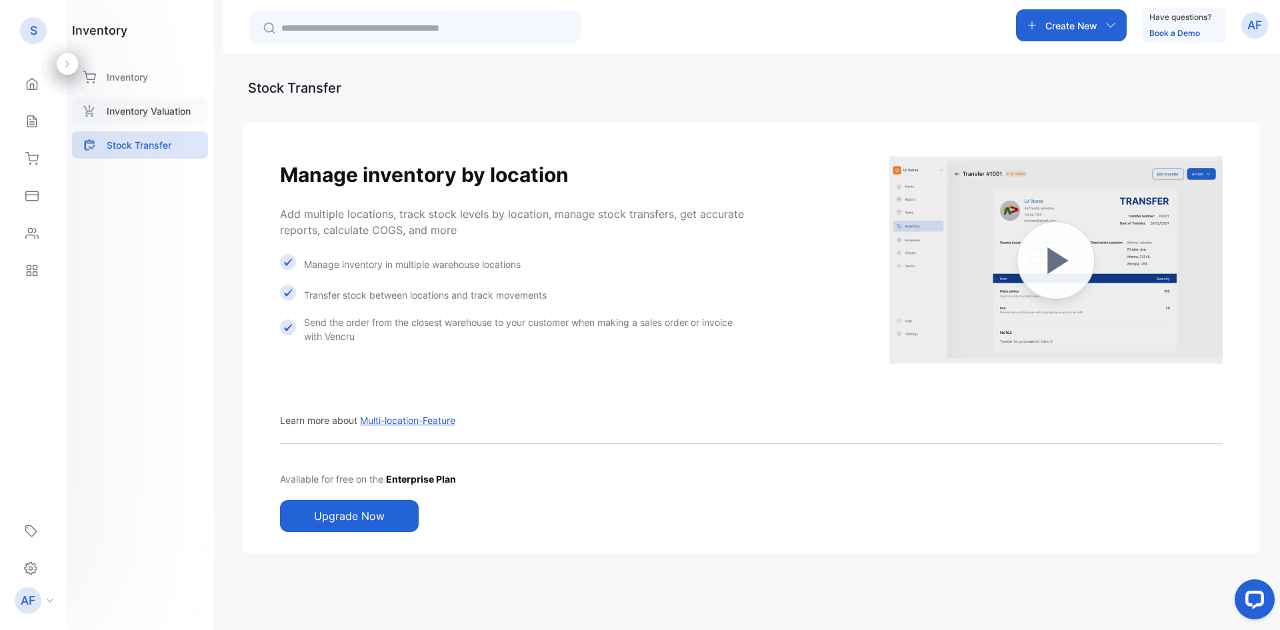
click at [186, 109] on p "Inventory Valuation" at bounding box center [149, 111] width 84 height 14
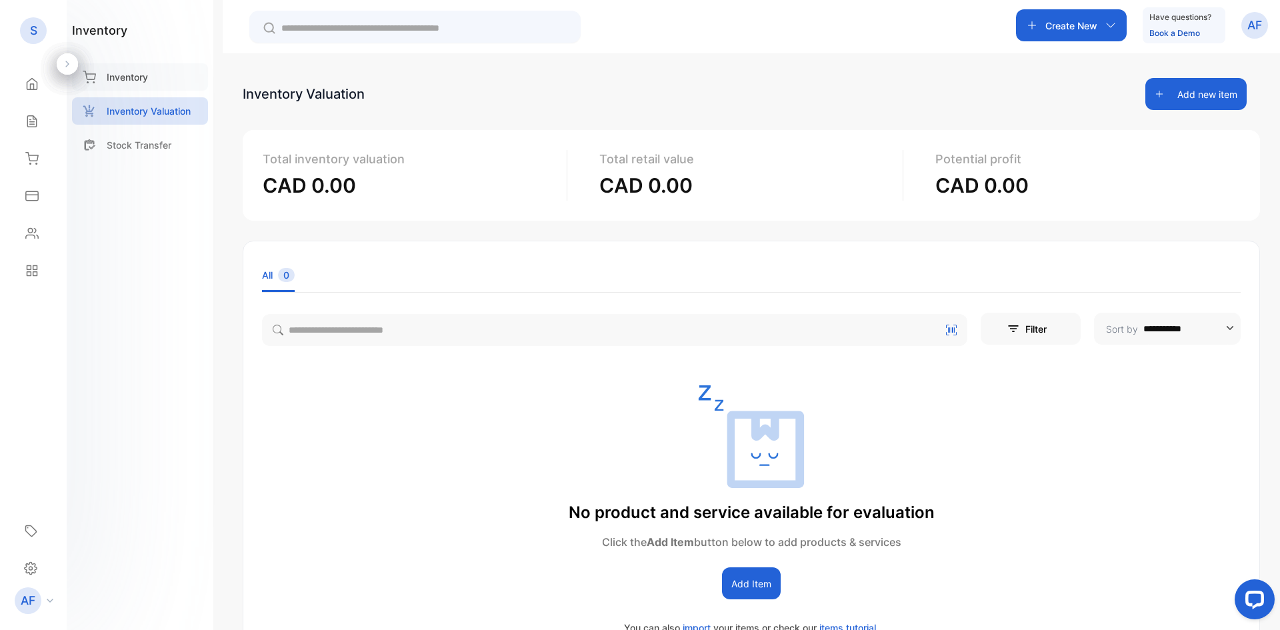
click at [153, 81] on div "Inventory" at bounding box center [140, 76] width 136 height 27
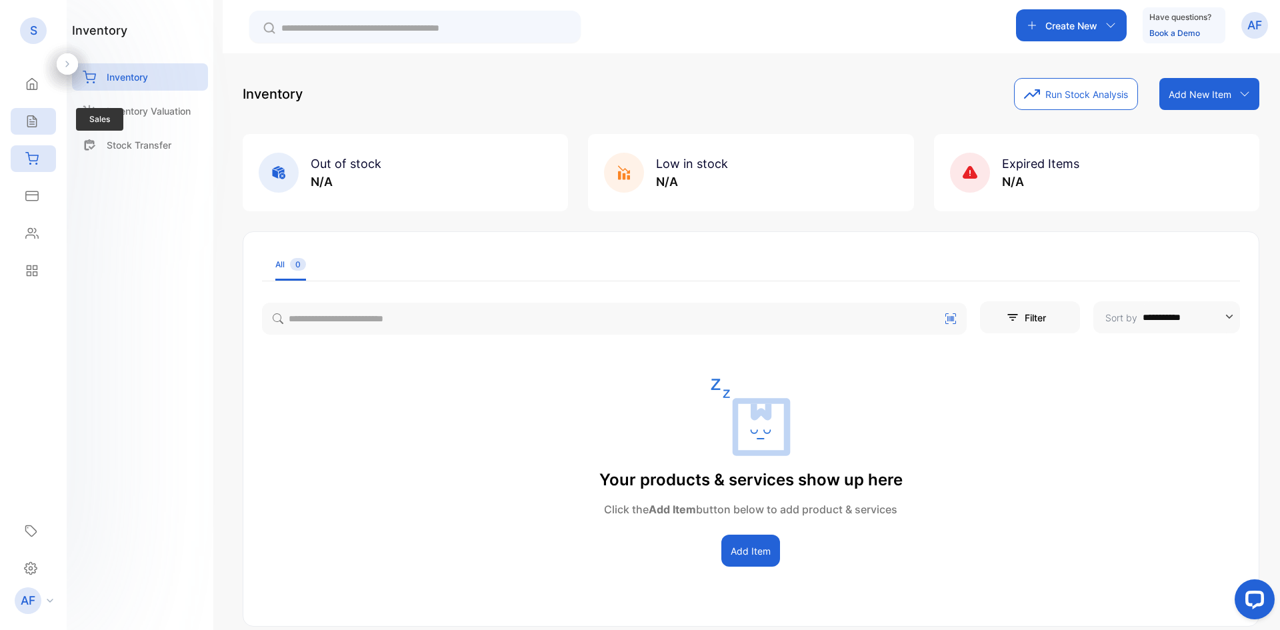
click at [35, 121] on icon at bounding box center [31, 121] width 13 height 13
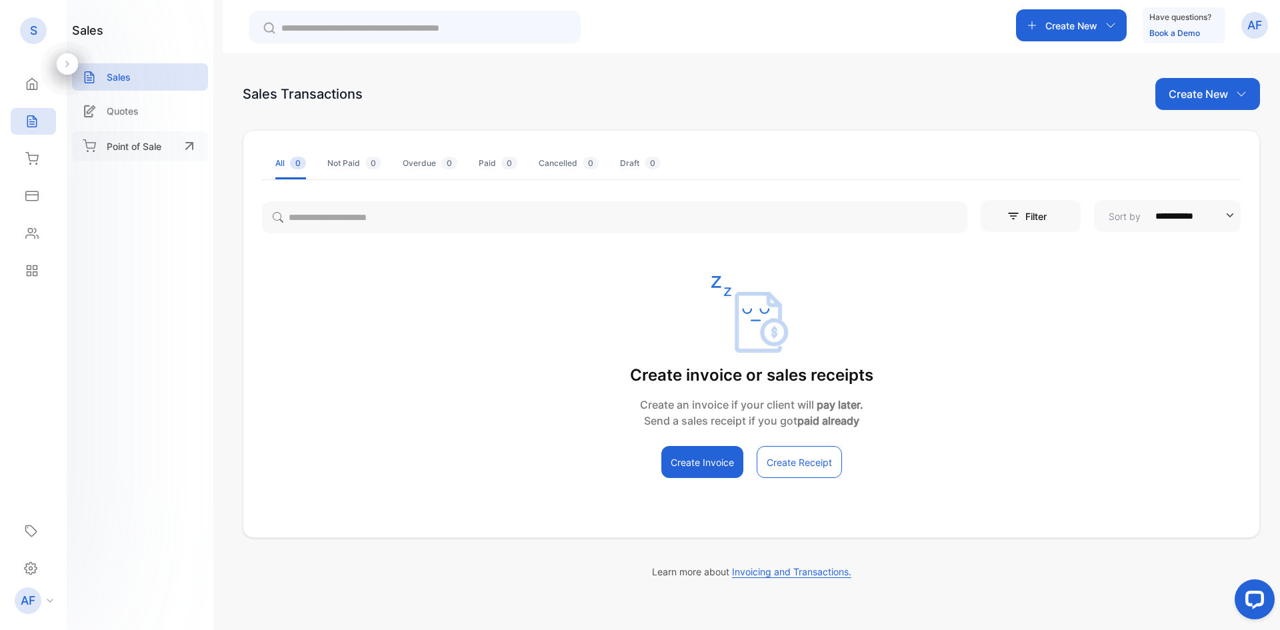
click at [161, 147] on p "Point of Sale" at bounding box center [134, 146] width 55 height 14
click at [156, 153] on p "Point of Sale" at bounding box center [134, 146] width 55 height 14
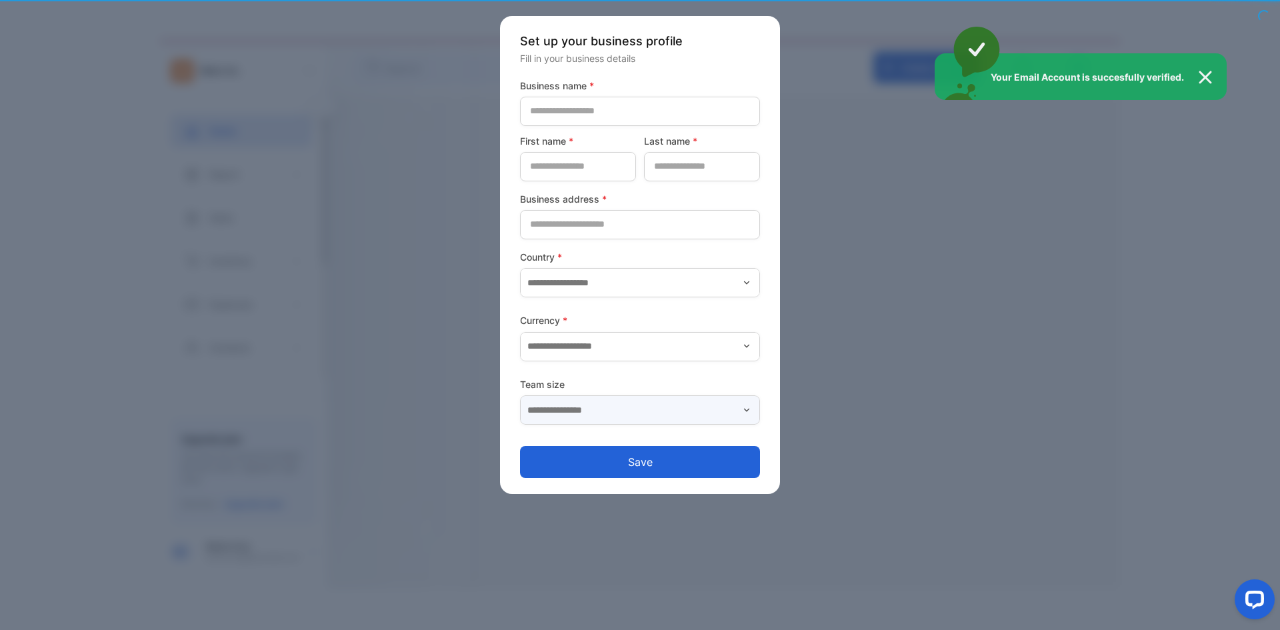
click at [702, 413] on input "text" at bounding box center [640, 409] width 240 height 29
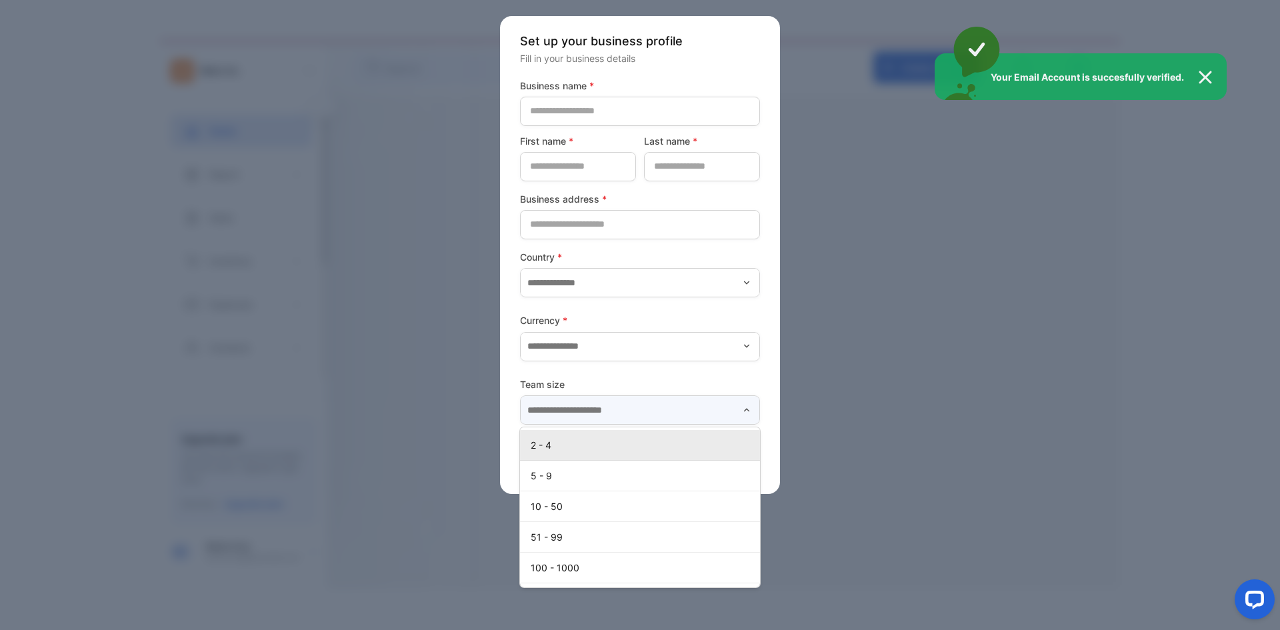
drag, startPoint x: 702, startPoint y: 413, endPoint x: 722, endPoint y: 293, distance: 122.4
click at [727, 297] on form "Business name * First name * Last name * Business address * Country * Currency …" at bounding box center [640, 279] width 240 height 400
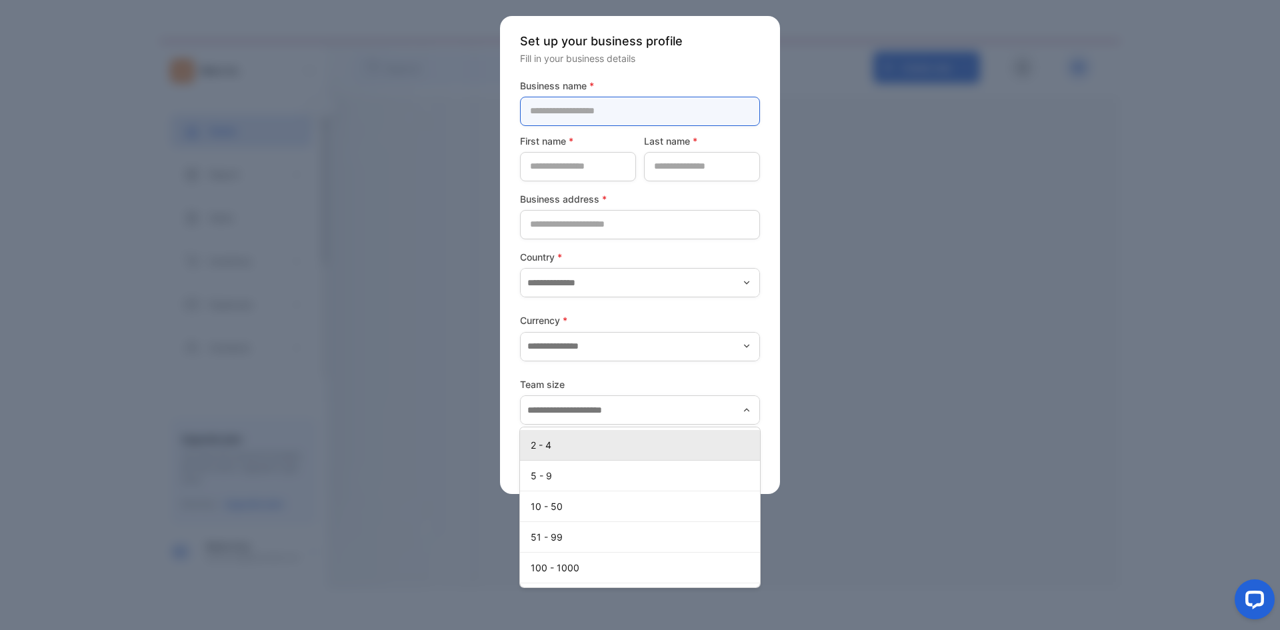
click at [582, 107] on name-inputcompanyname "text" at bounding box center [640, 111] width 240 height 29
